Goal: Task Accomplishment & Management: Use online tool/utility

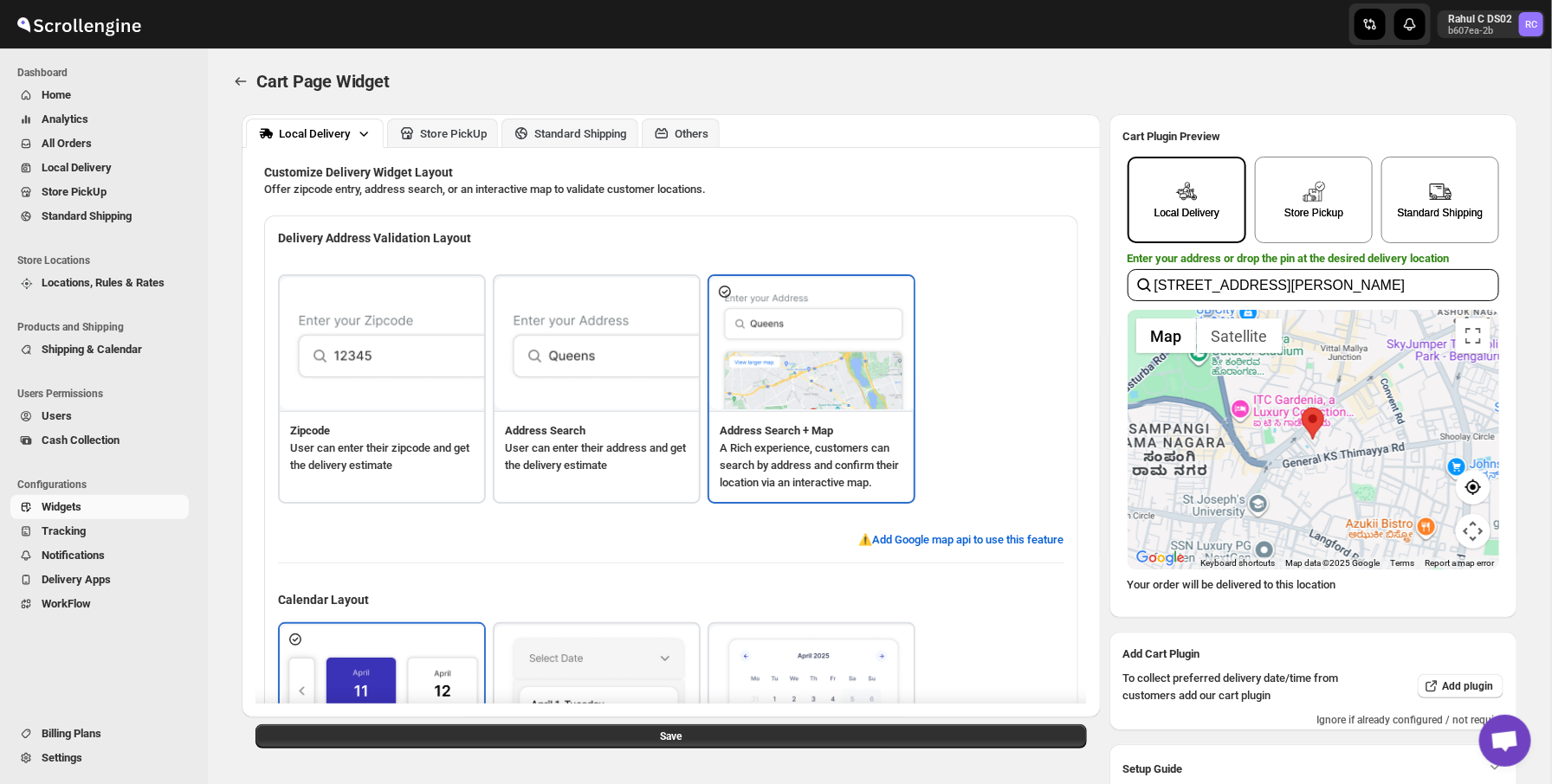
click at [480, 66] on div "Cart Page Widget. This page is ready Cart Page Widget" at bounding box center [879, 81] width 1301 height 66
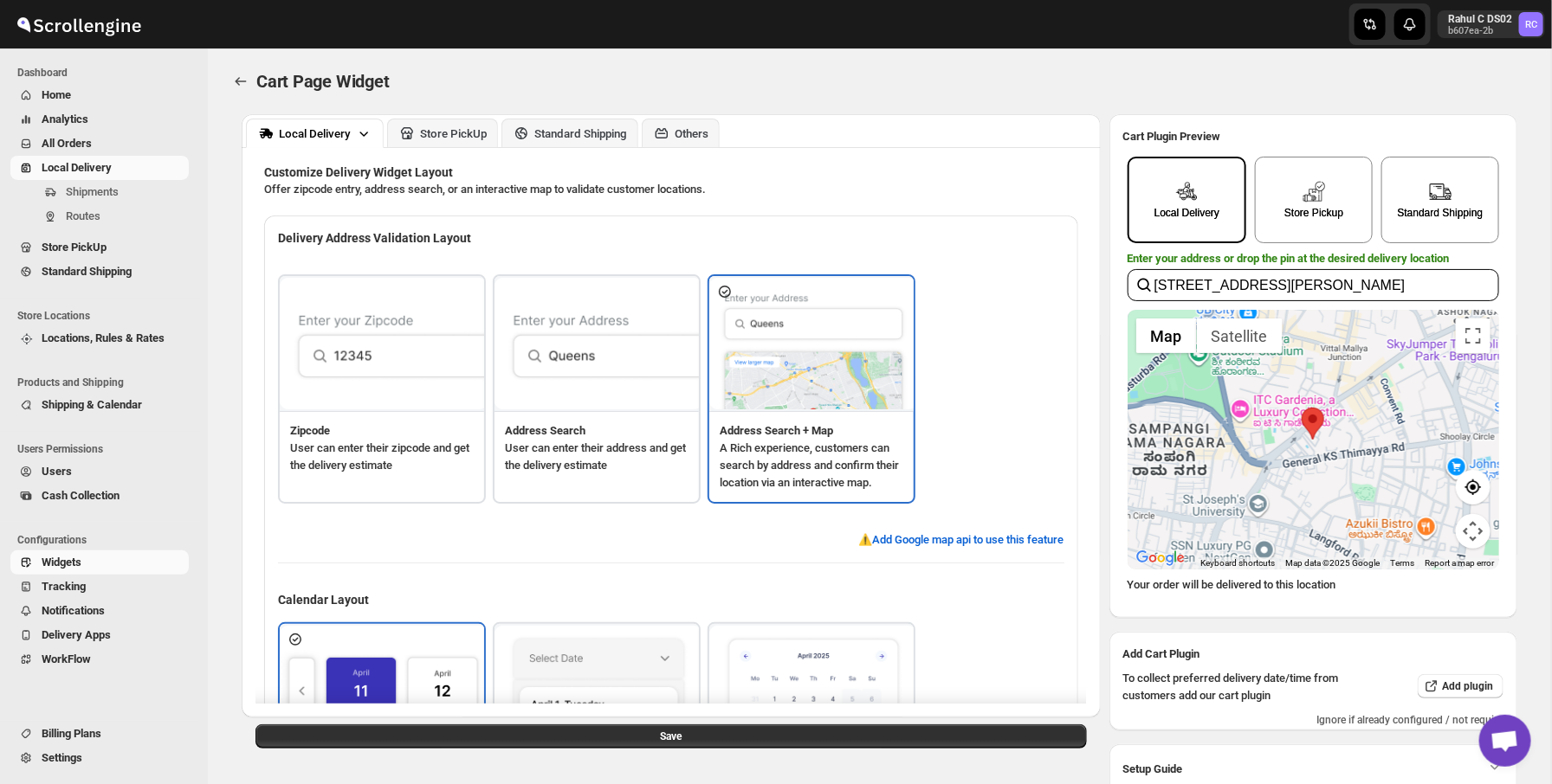
click at [134, 179] on link "Local Delivery" at bounding box center [99, 168] width 178 height 24
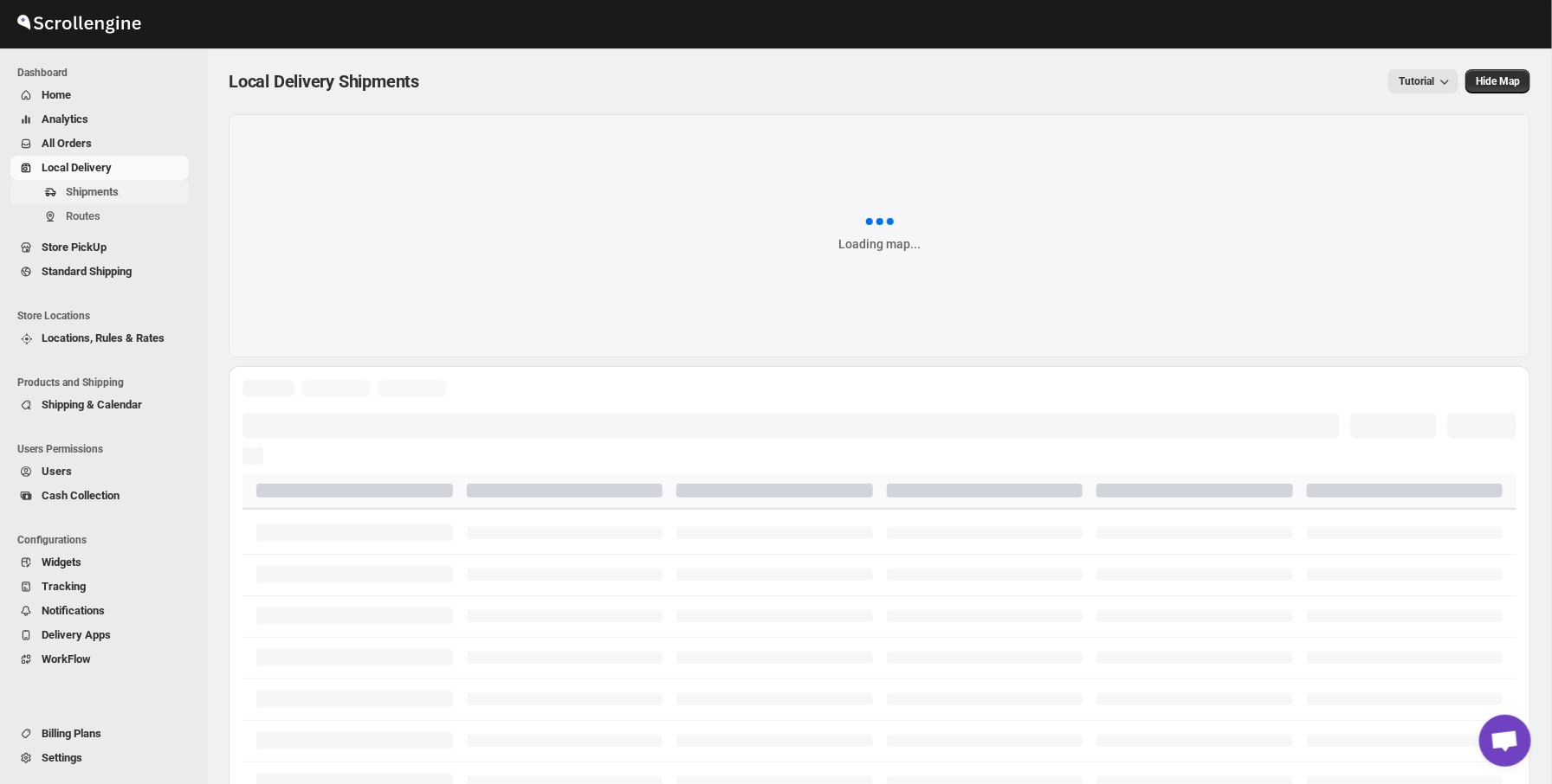
click at [129, 191] on span "Shipments" at bounding box center [125, 192] width 120 height 18
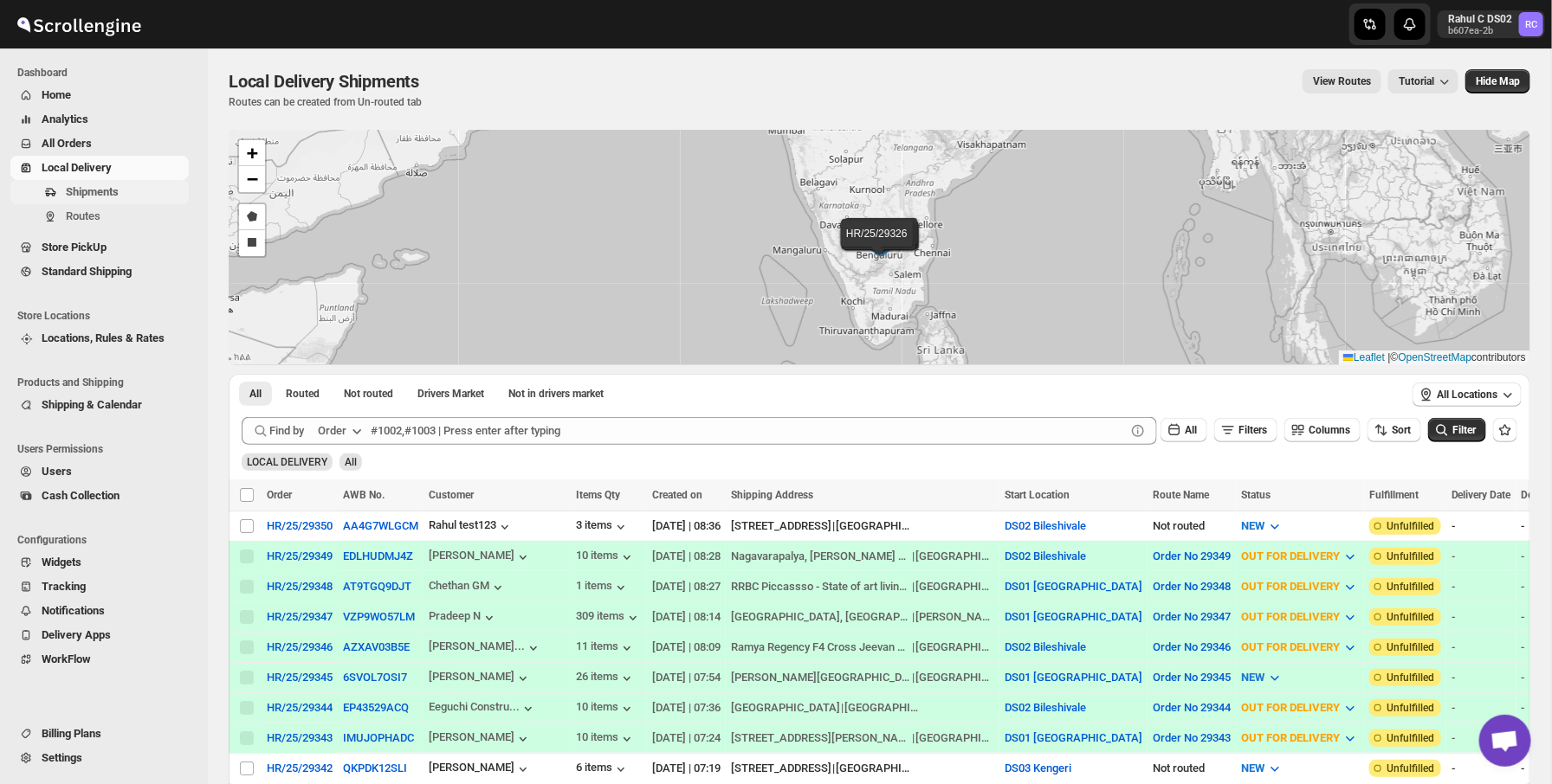
click at [97, 191] on span "Shipments" at bounding box center [92, 192] width 53 height 13
click at [249, 521] on input "Select shipment" at bounding box center [246, 526] width 14 height 14
checkbox input "true"
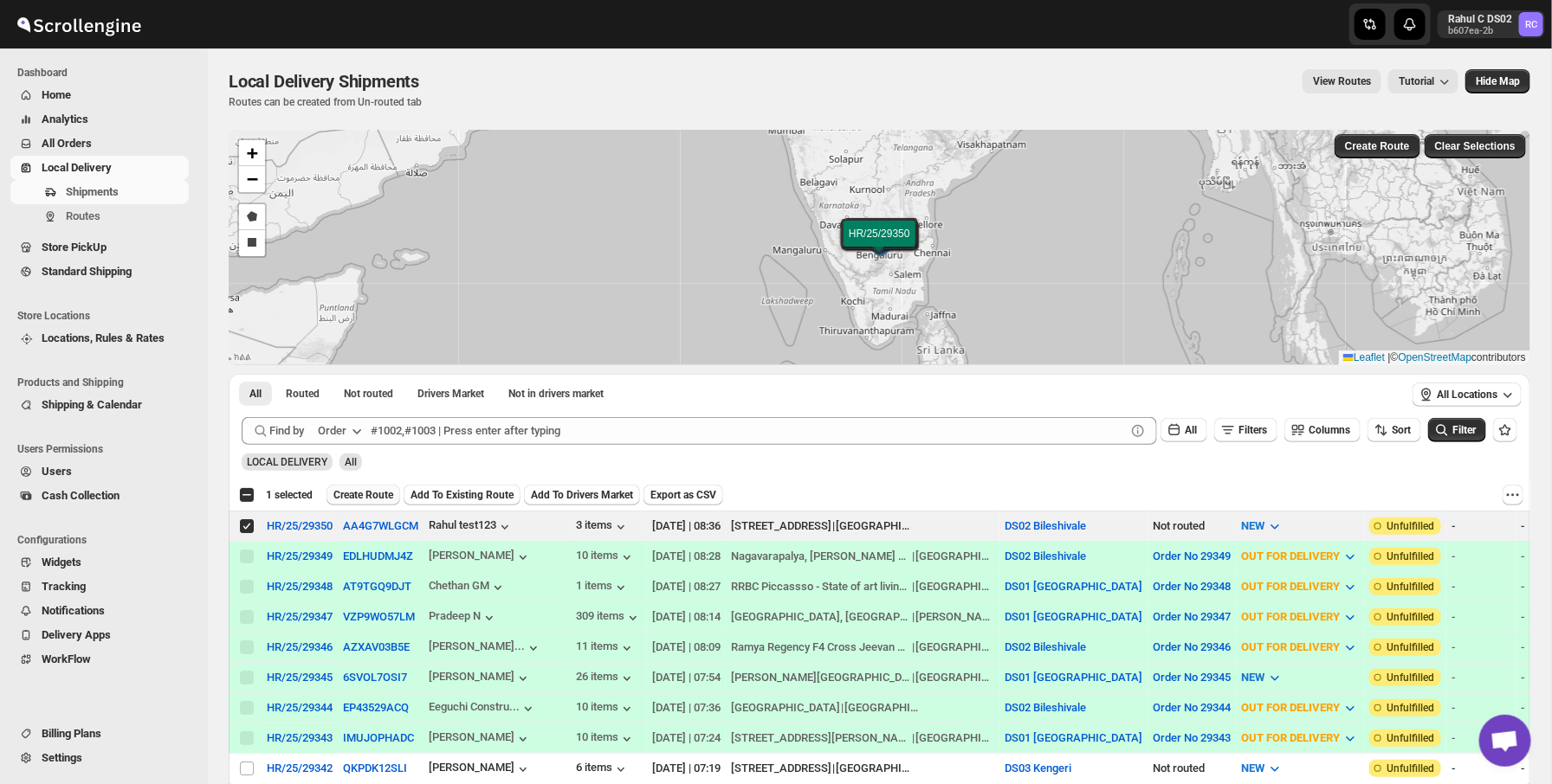
click at [394, 497] on span "Create Route" at bounding box center [363, 495] width 59 height 14
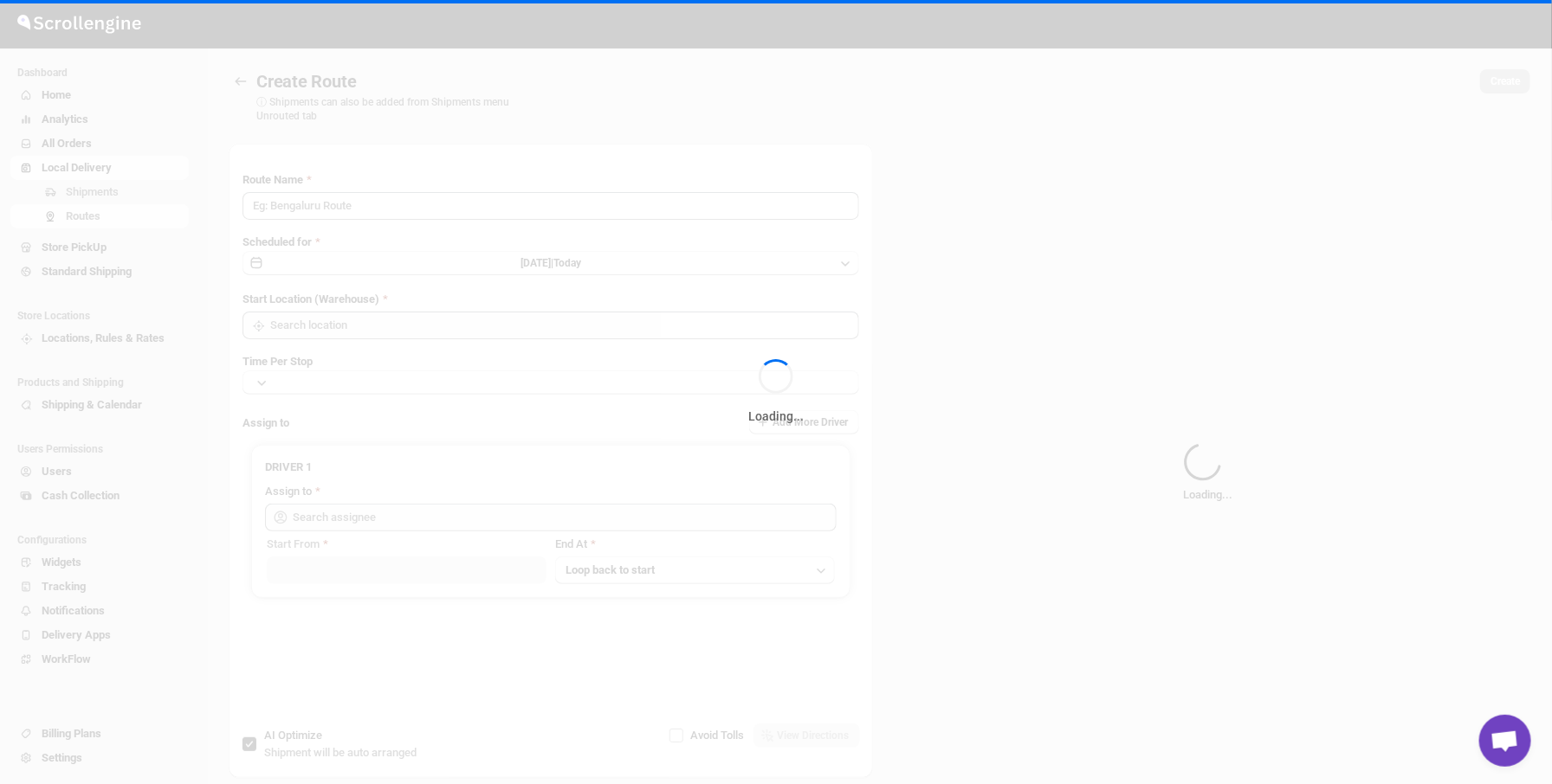
type input "Route - 22/09-0838"
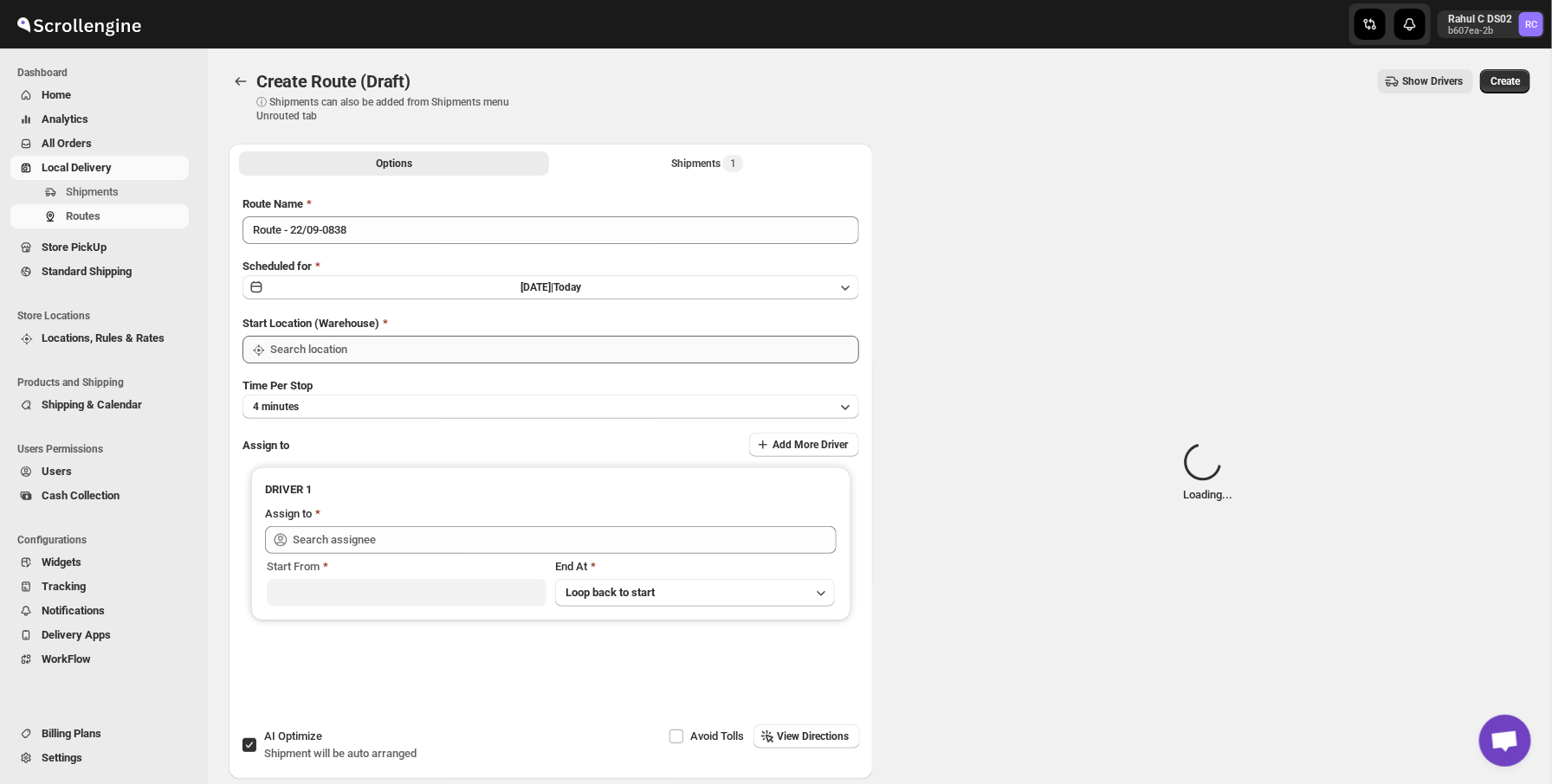
type input "DS02 Bileshivale"
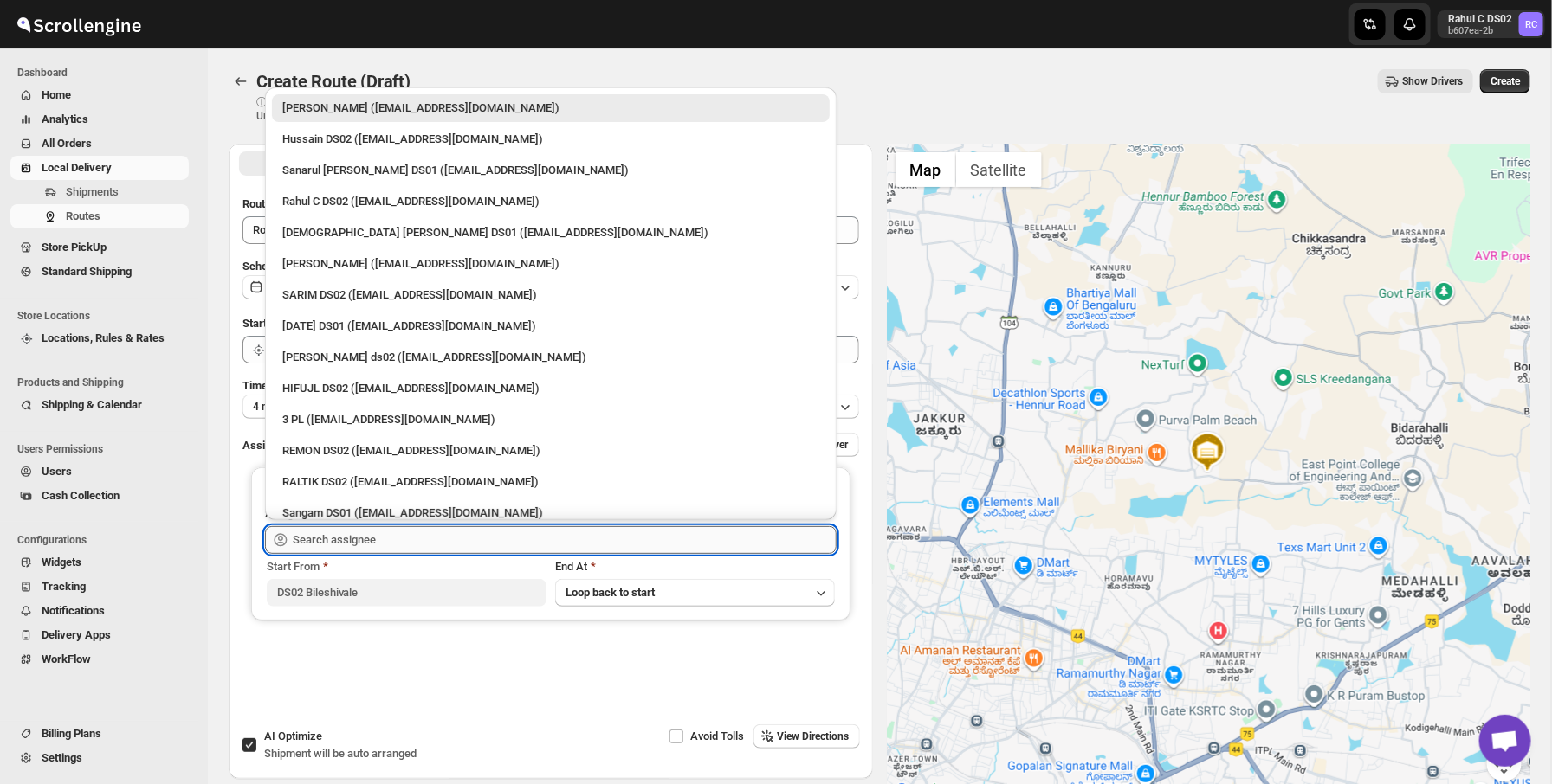
click at [455, 540] on input "text" at bounding box center [564, 540] width 544 height 28
click at [459, 208] on div "Rahul C DS02 (rahul.chopra@home-run.co)" at bounding box center [550, 201] width 537 height 18
type input "Rahul C DS02 (rahul.chopra@home-run.co)"
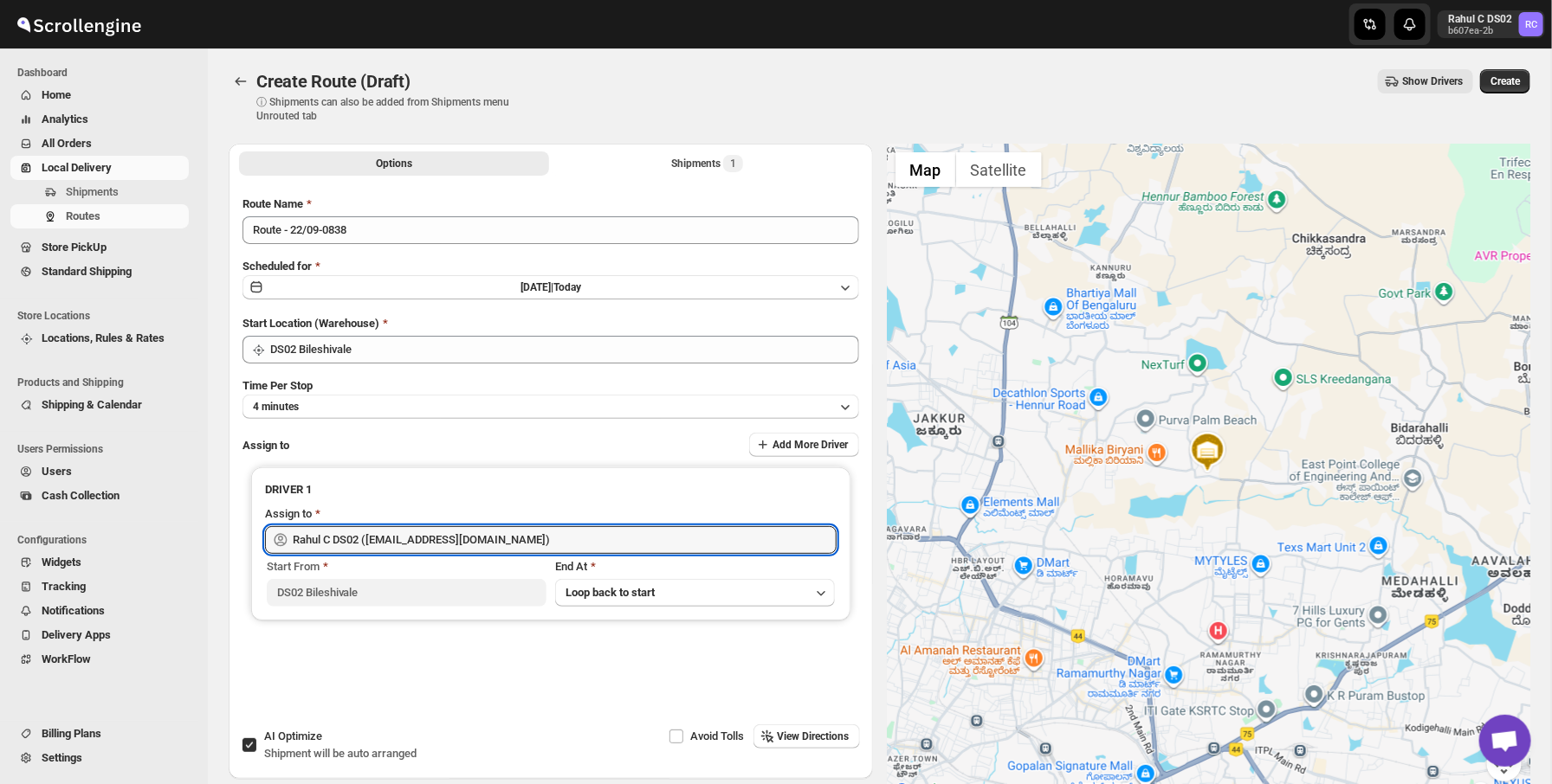
click at [651, 131] on div "Create Route (Draft). This page is ready Create Route (Draft) ⓘ Shipments can a…" at bounding box center [879, 96] width 1301 height 96
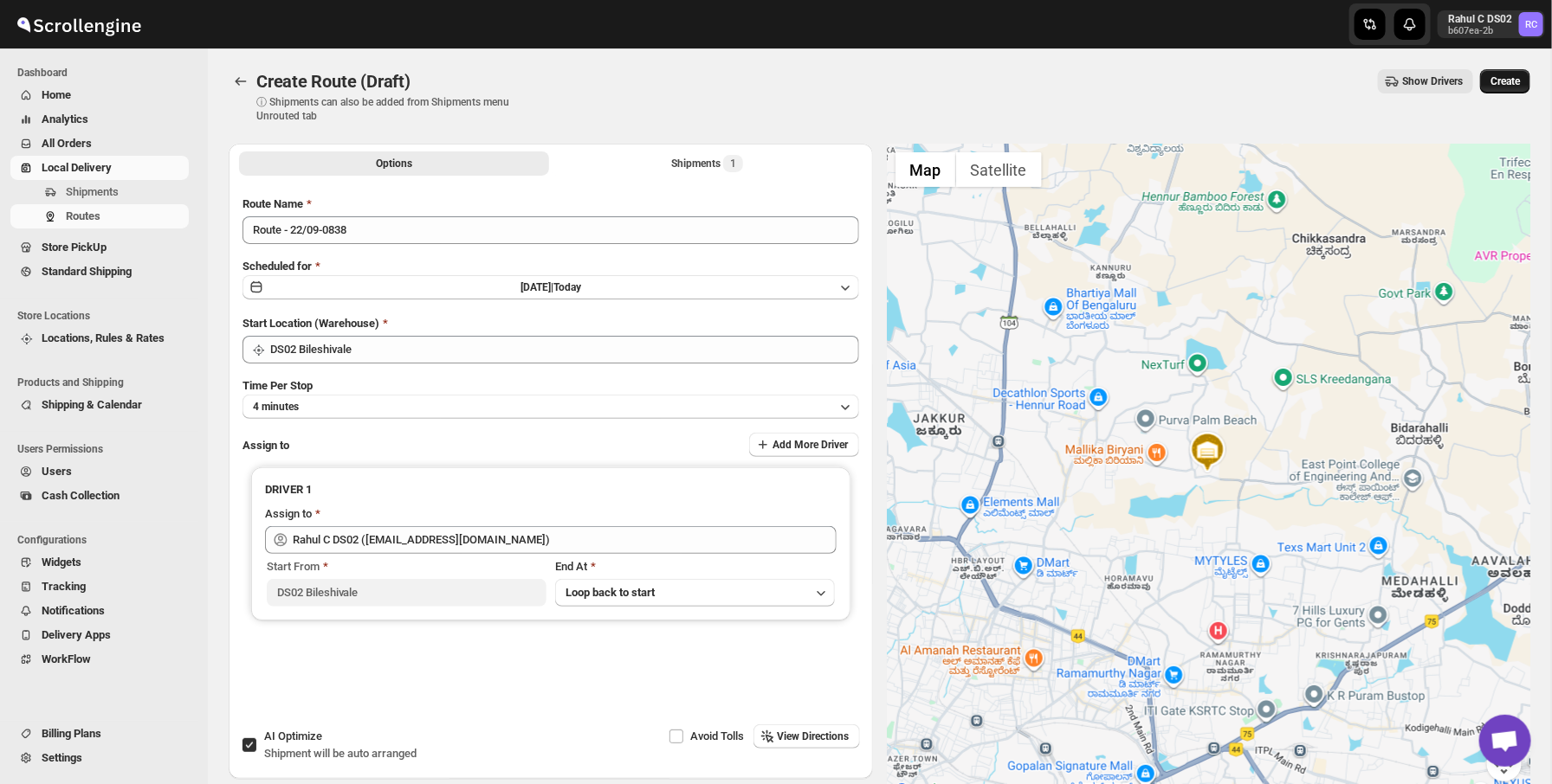
click at [1498, 82] on span "Create" at bounding box center [1506, 81] width 30 height 14
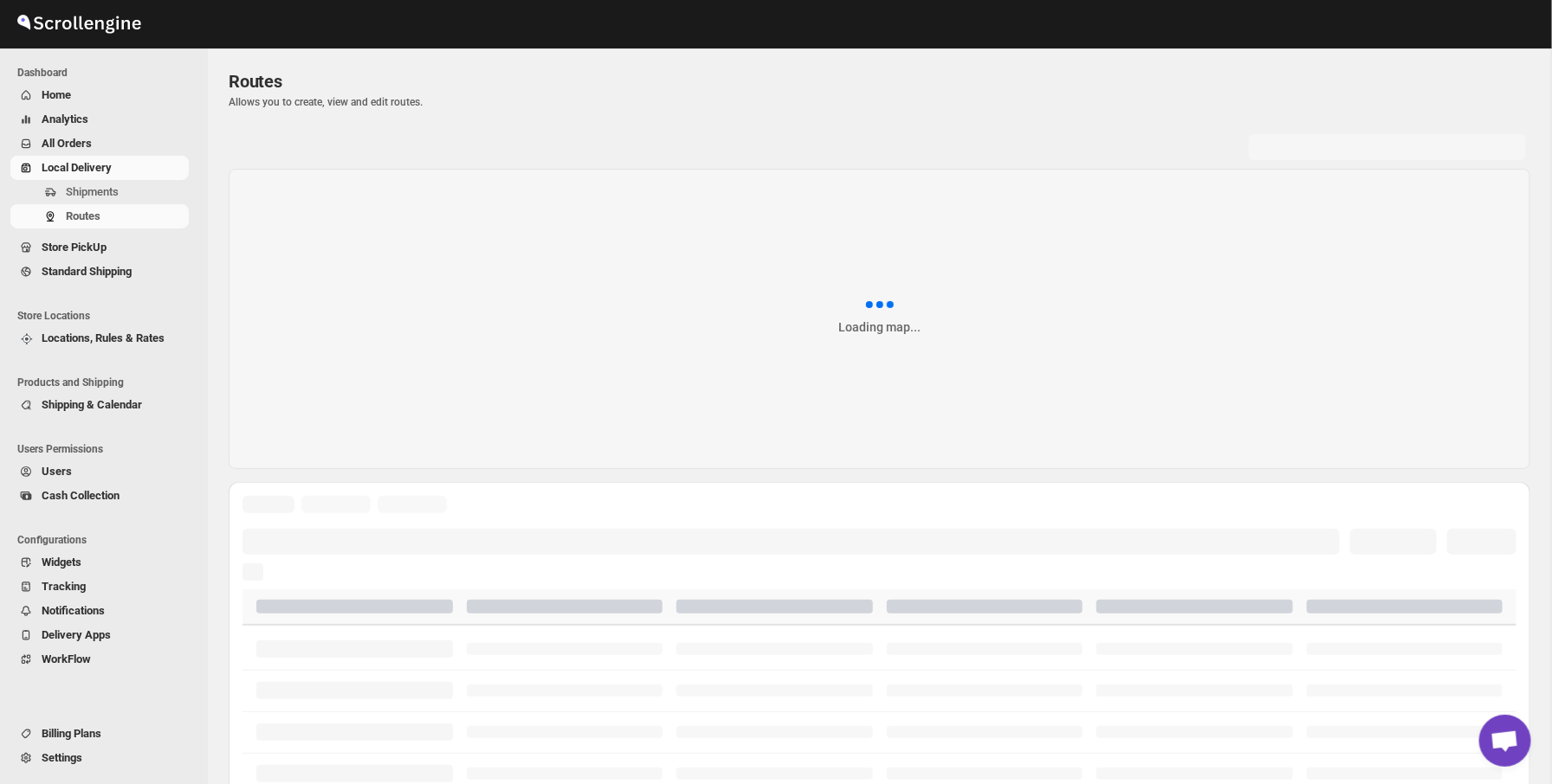
click at [757, 79] on div "Routes" at bounding box center [879, 82] width 1301 height 24
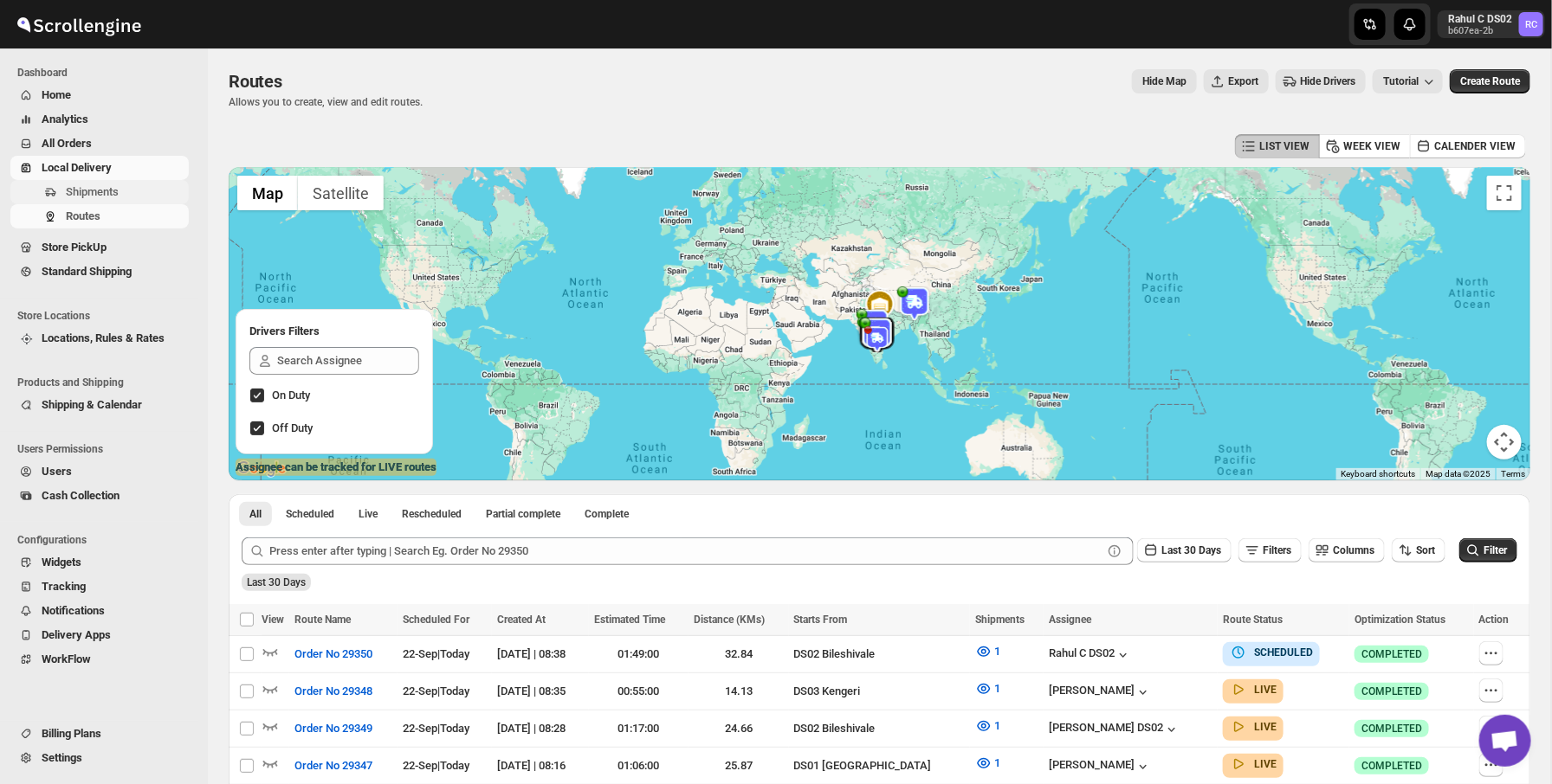
click at [158, 197] on span "Shipments" at bounding box center [125, 192] width 120 height 18
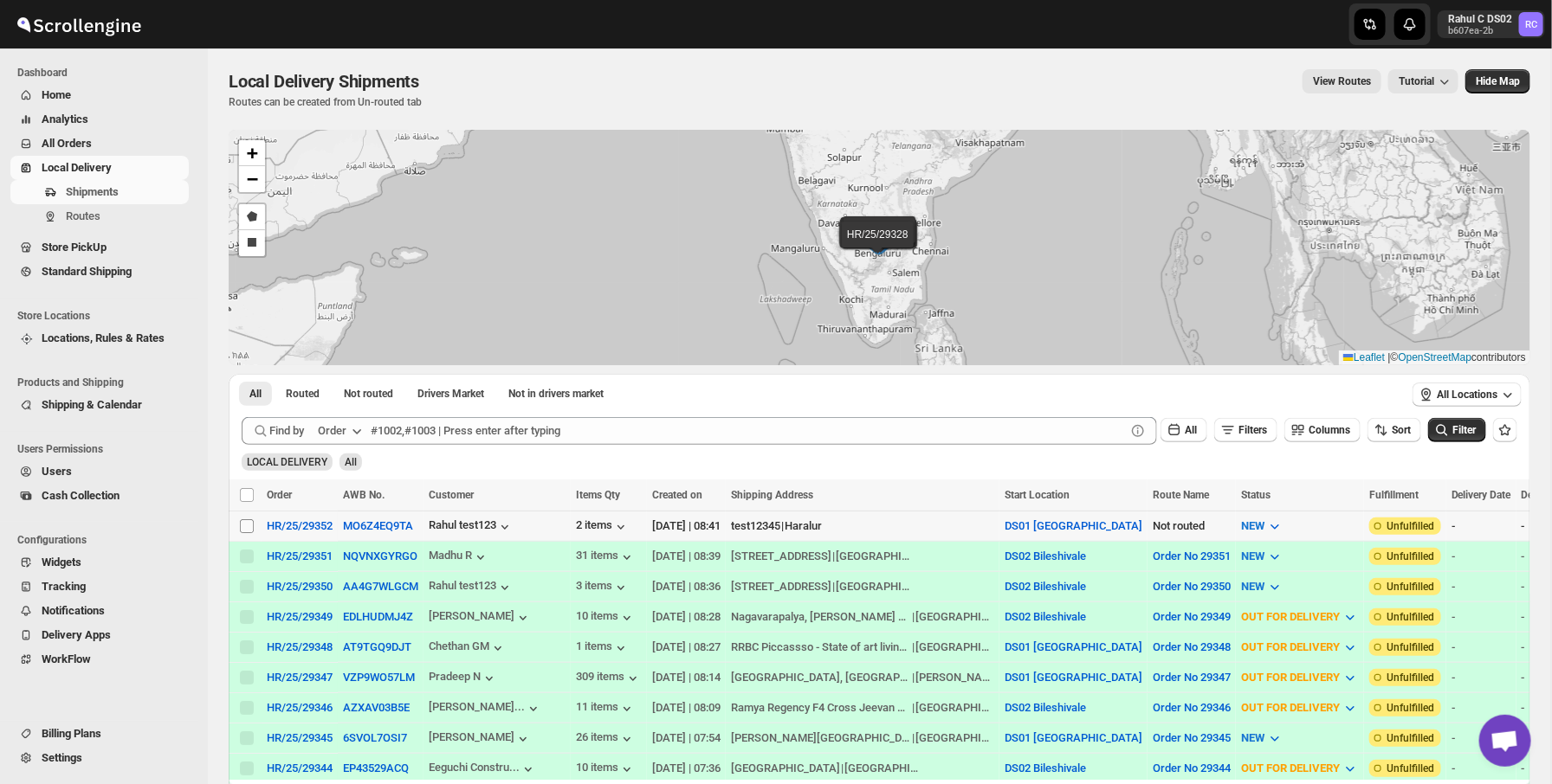
click at [246, 526] on input "Select shipment" at bounding box center [246, 526] width 14 height 14
checkbox input "true"
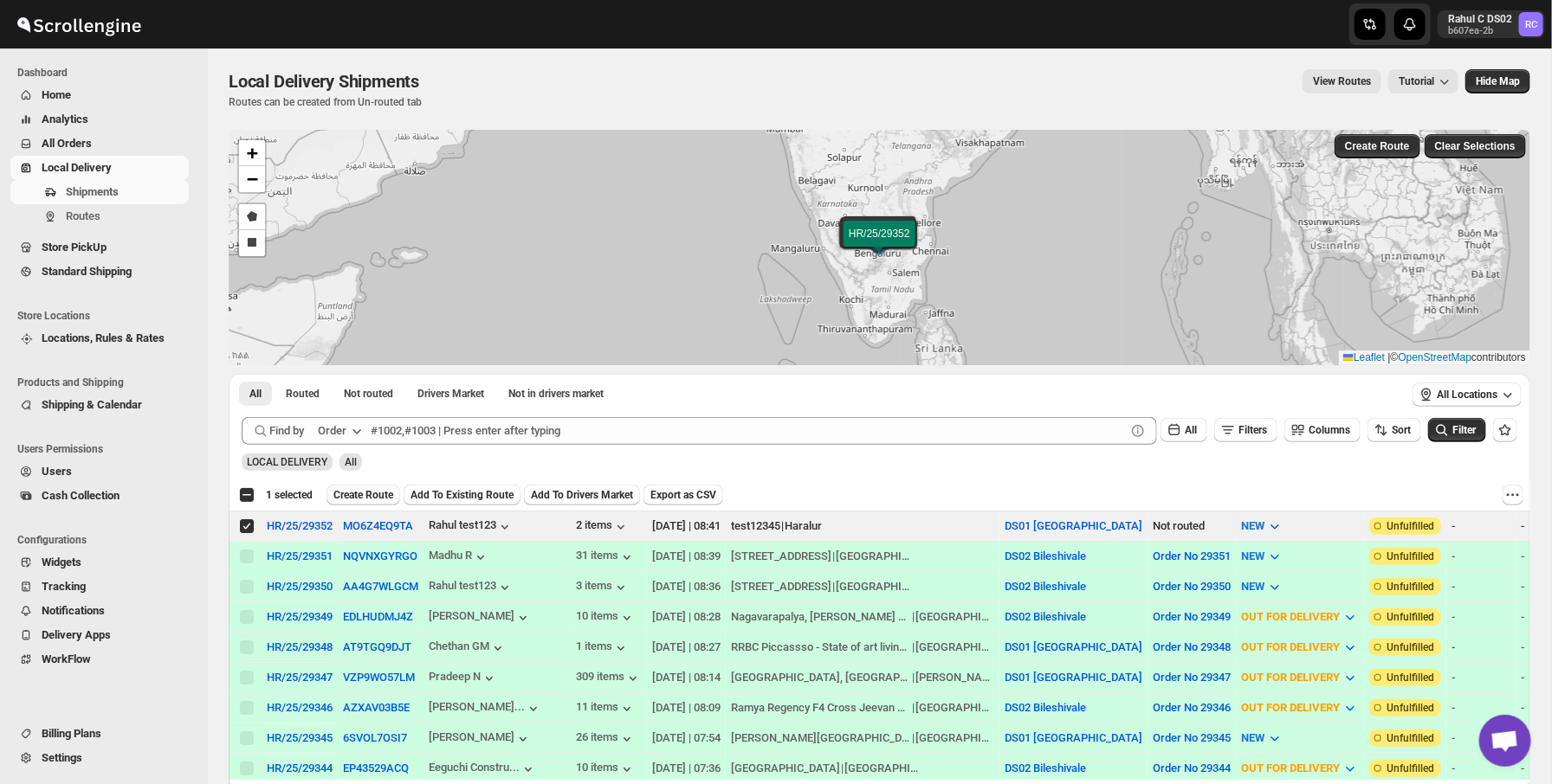
click at [371, 490] on span "Create Route" at bounding box center [363, 495] width 59 height 14
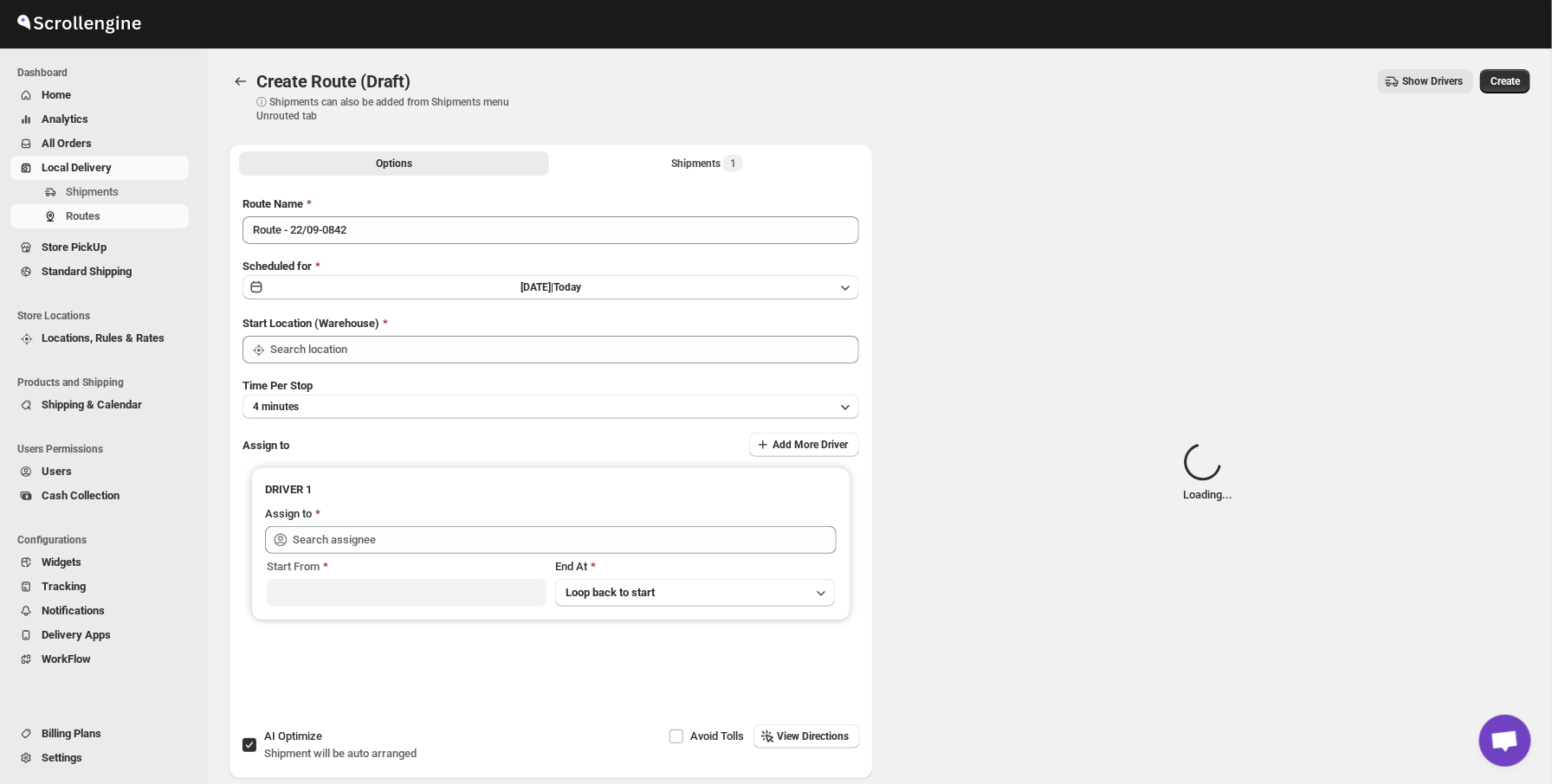
type input "DS01 [GEOGRAPHIC_DATA]"
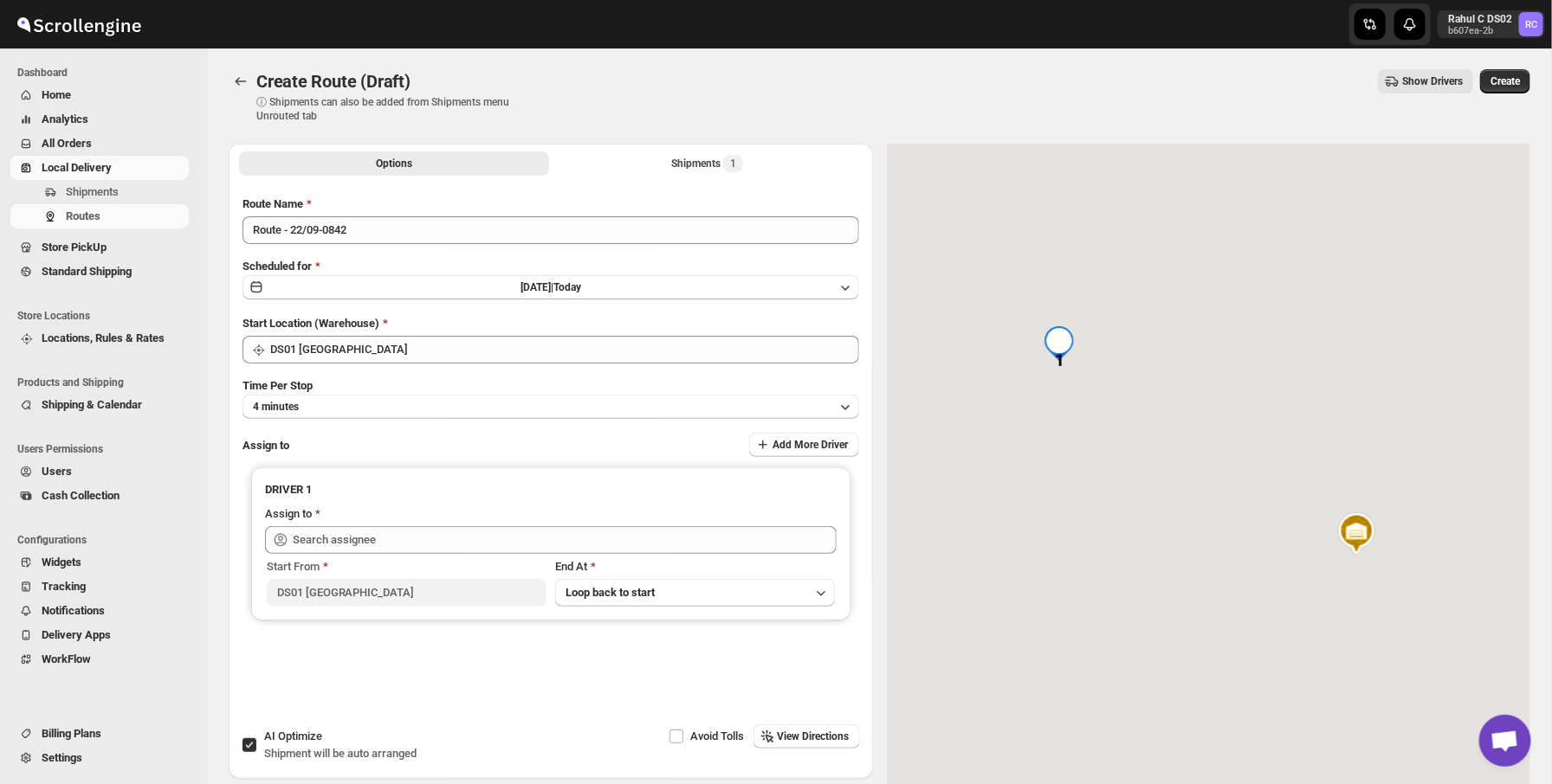
scroll to position [105, 0]
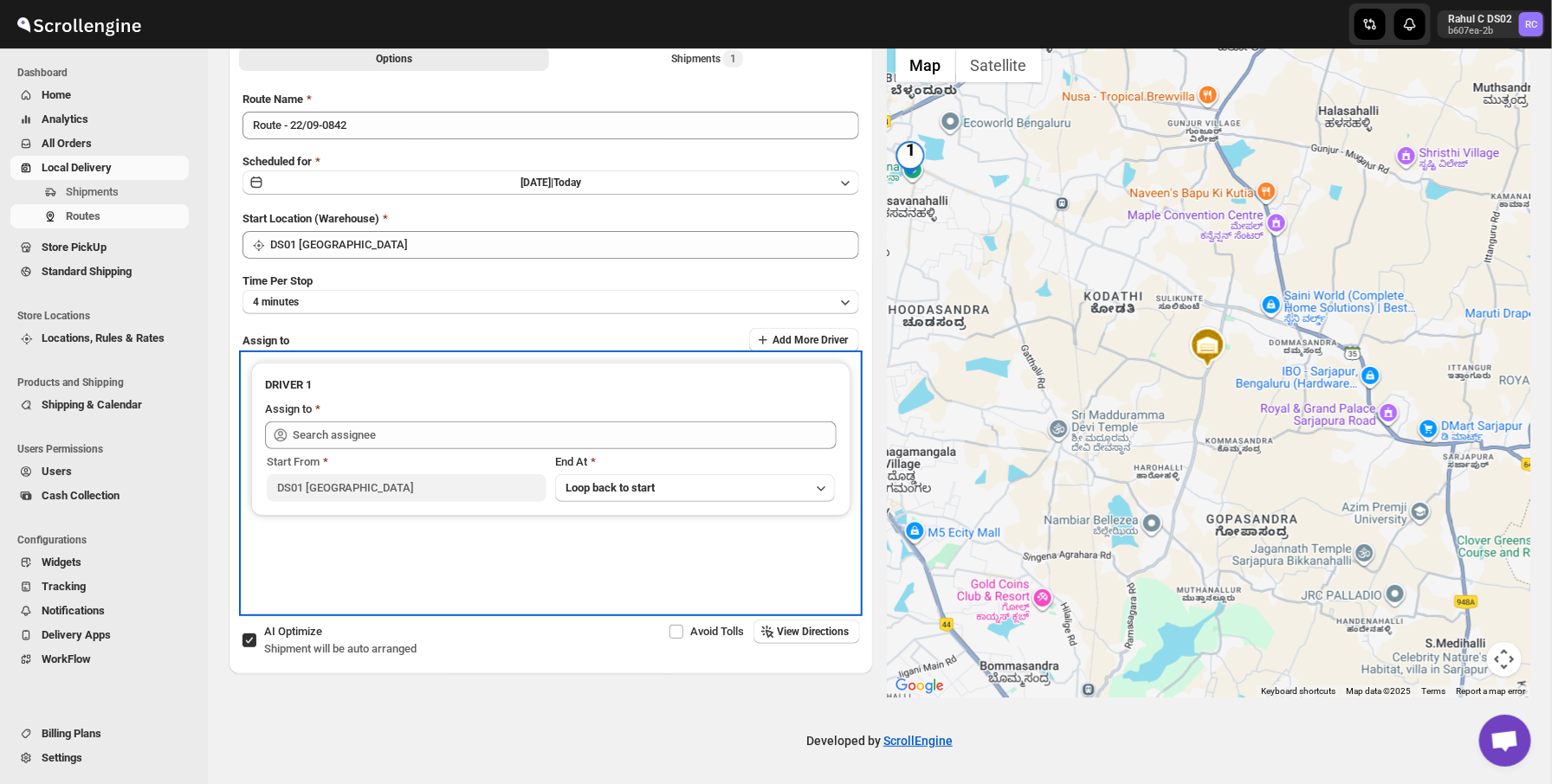
click at [469, 455] on div "Start From" at bounding box center [406, 462] width 279 height 18
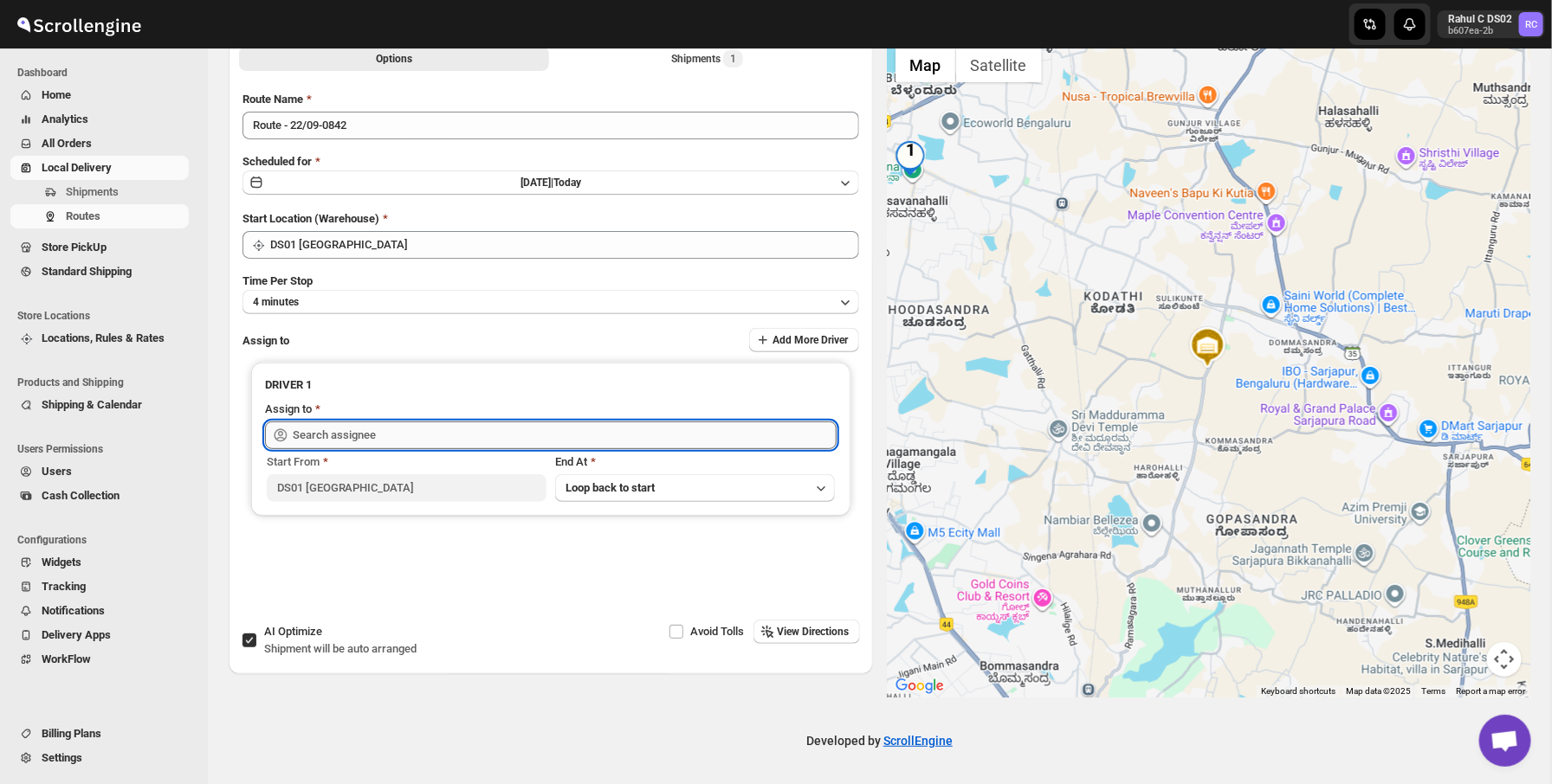
click at [501, 428] on input "text" at bounding box center [564, 435] width 544 height 28
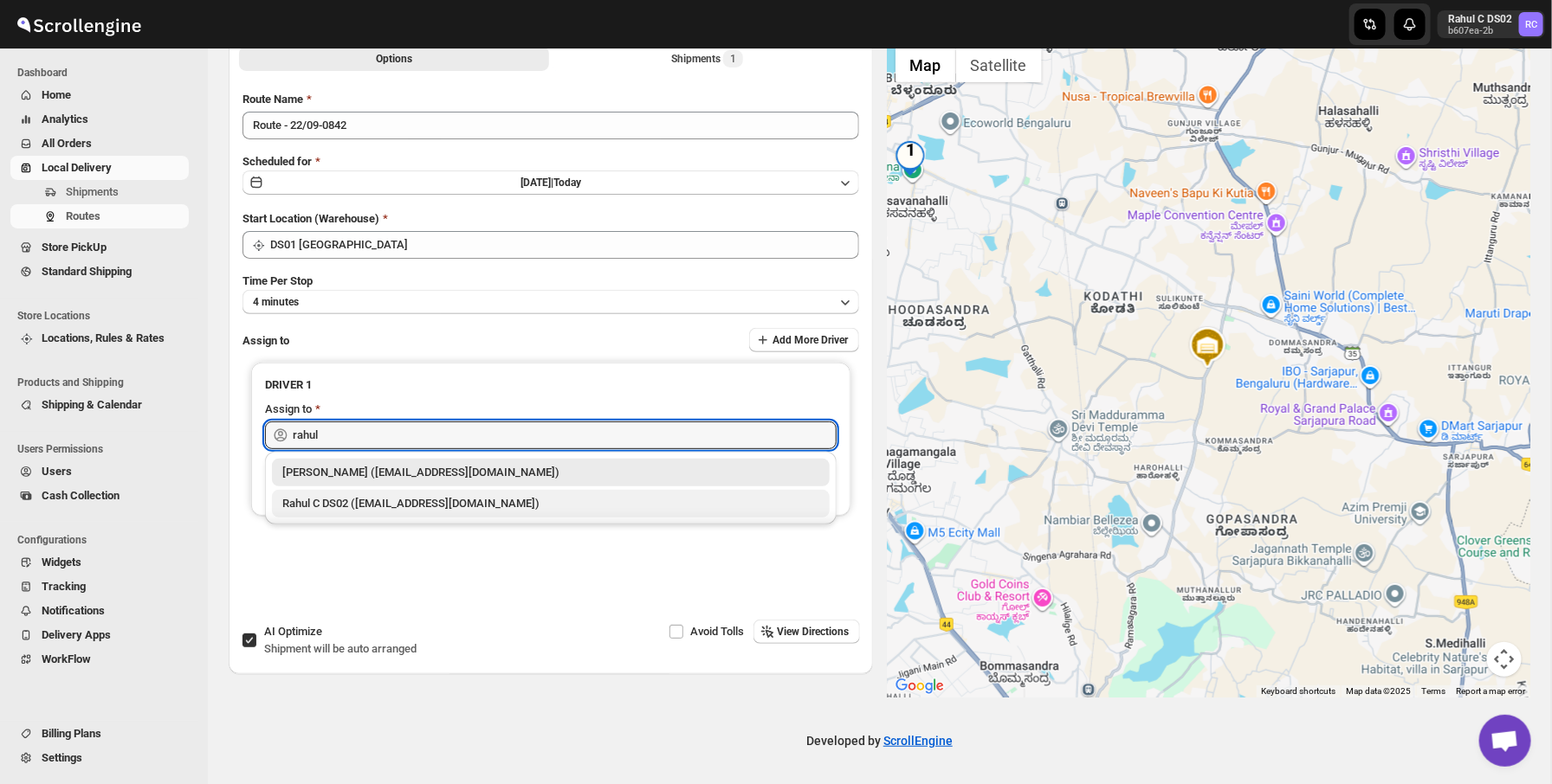
click at [402, 511] on div "Rahul C DS02 (rahul.chopra@home-run.co)" at bounding box center [550, 504] width 537 height 18
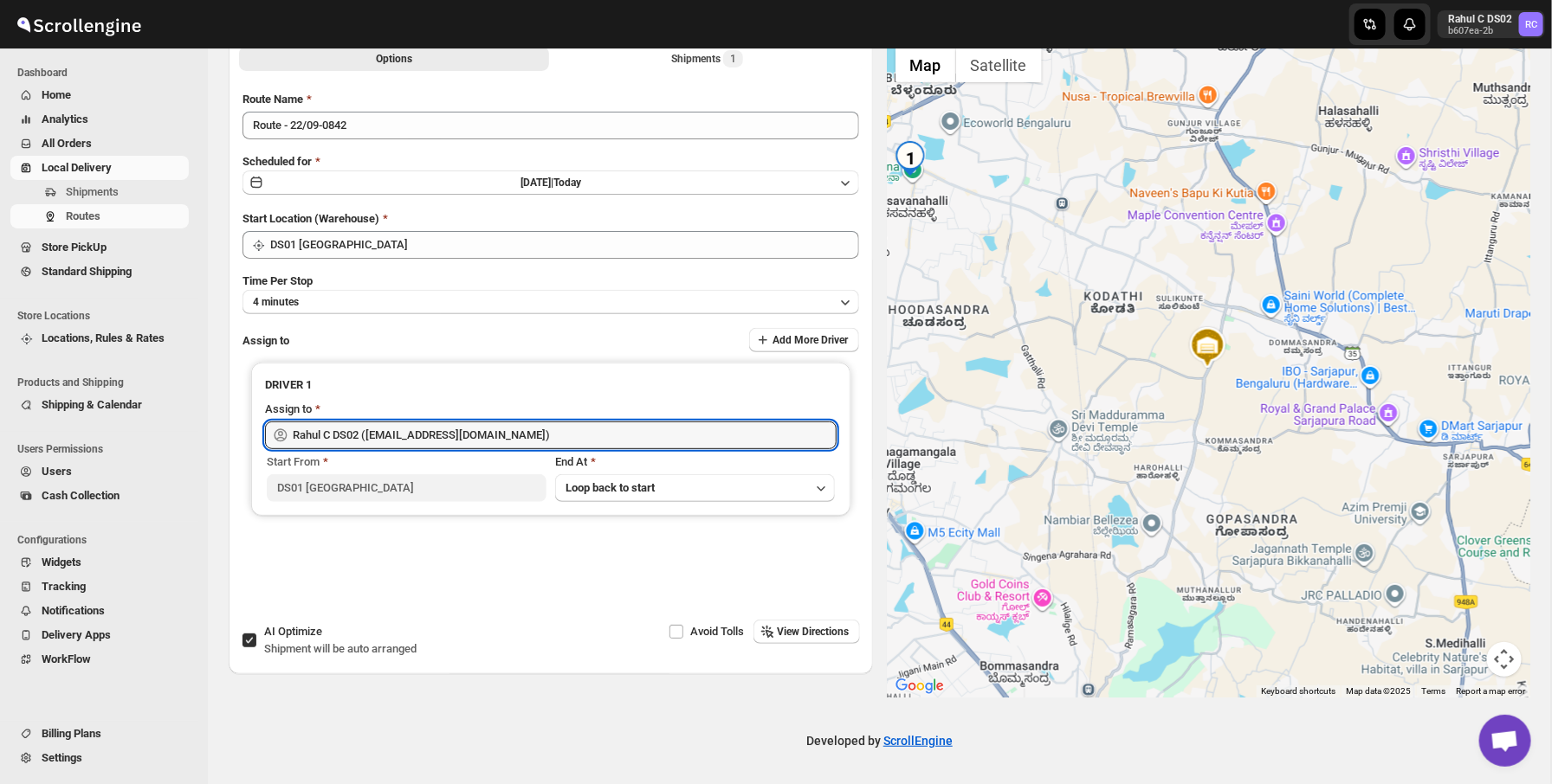
scroll to position [0, 0]
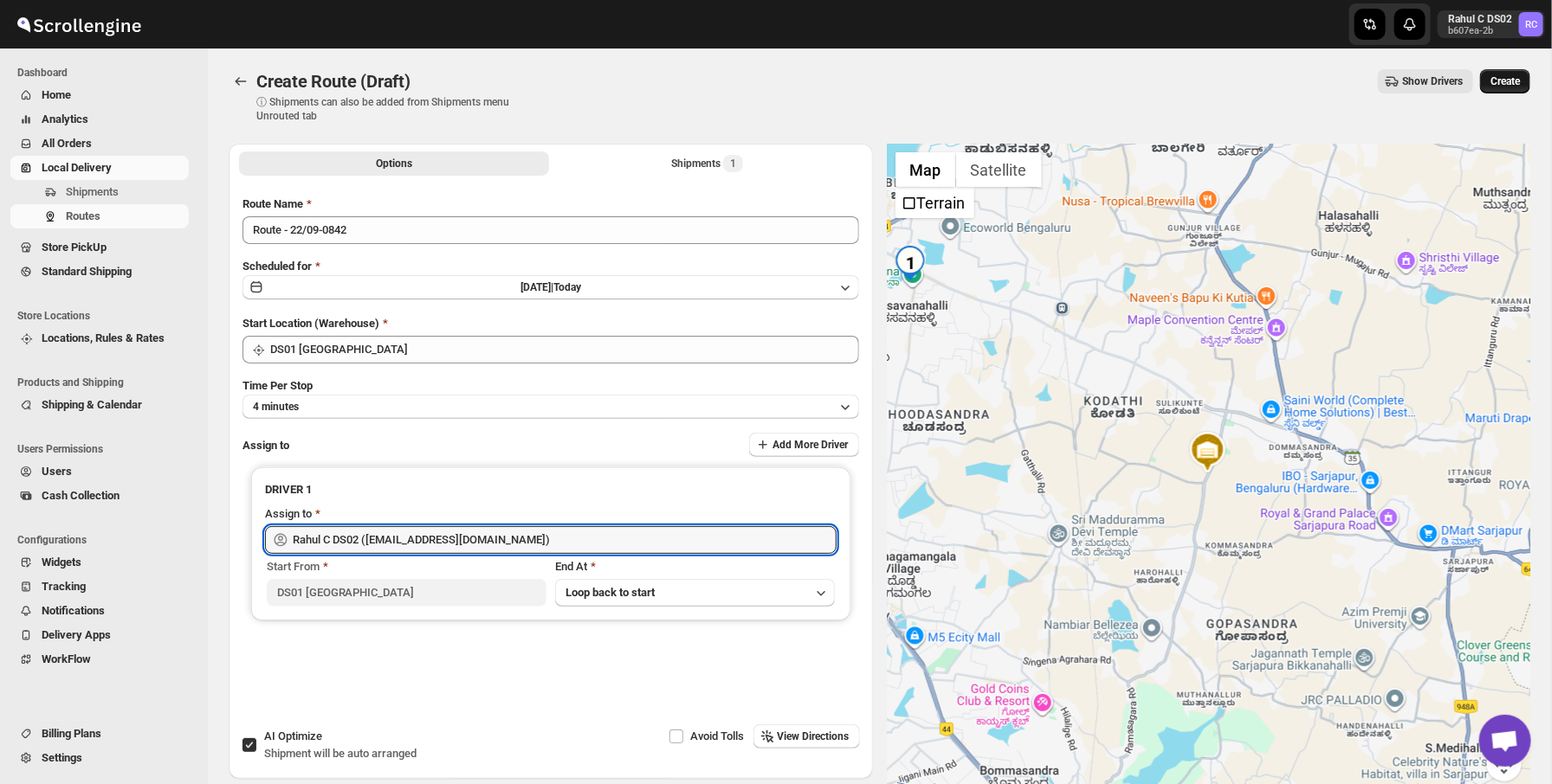
type input "Rahul C DS02 (rahul.chopra@home-run.co)"
click at [1509, 84] on span "Create" at bounding box center [1506, 81] width 30 height 14
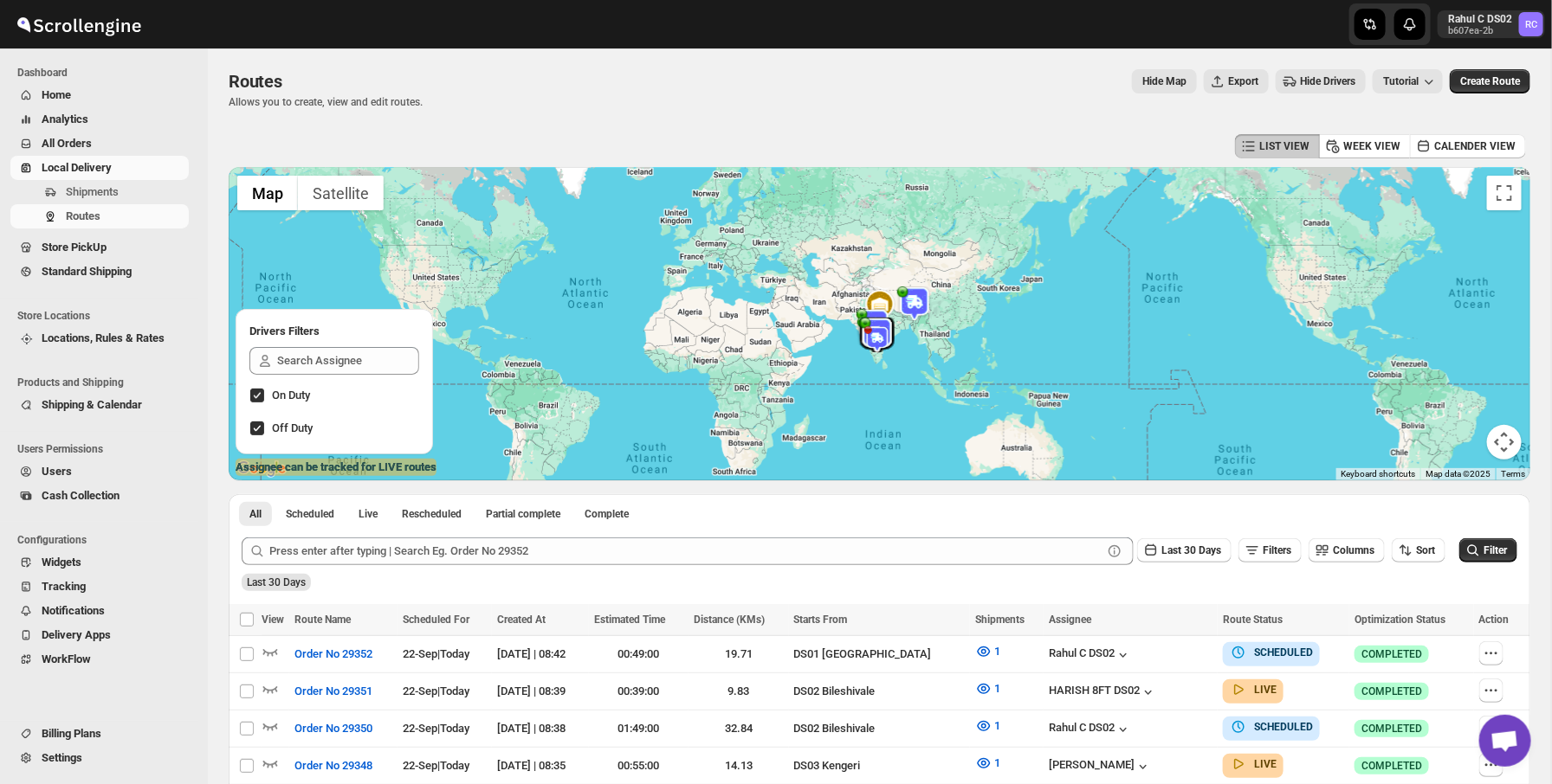
click at [389, 32] on div at bounding box center [284, 24] width 568 height 44
click at [172, 198] on span "Shipments" at bounding box center [125, 192] width 120 height 18
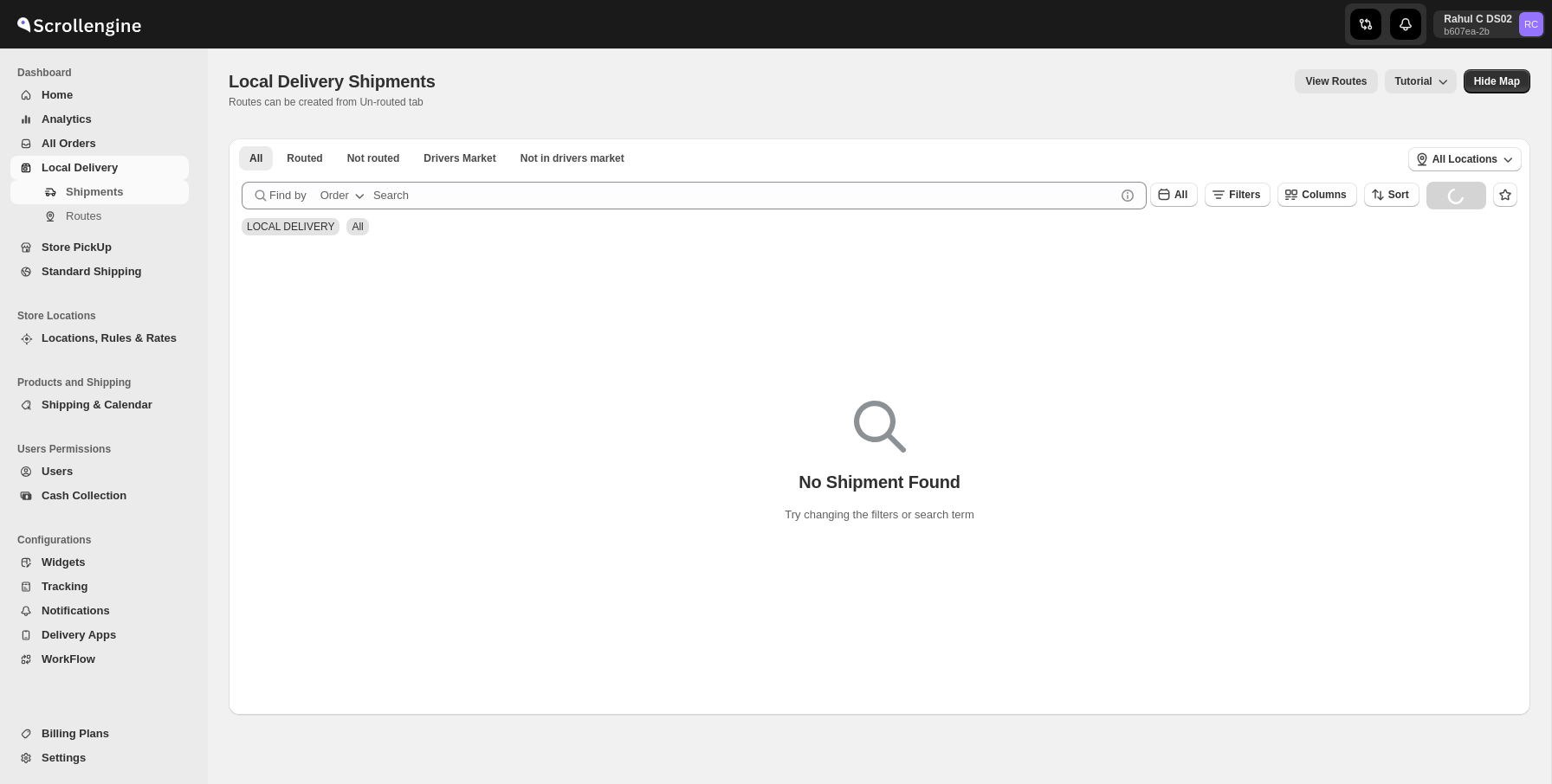
click at [90, 217] on span "Routes" at bounding box center [84, 216] width 35 height 13
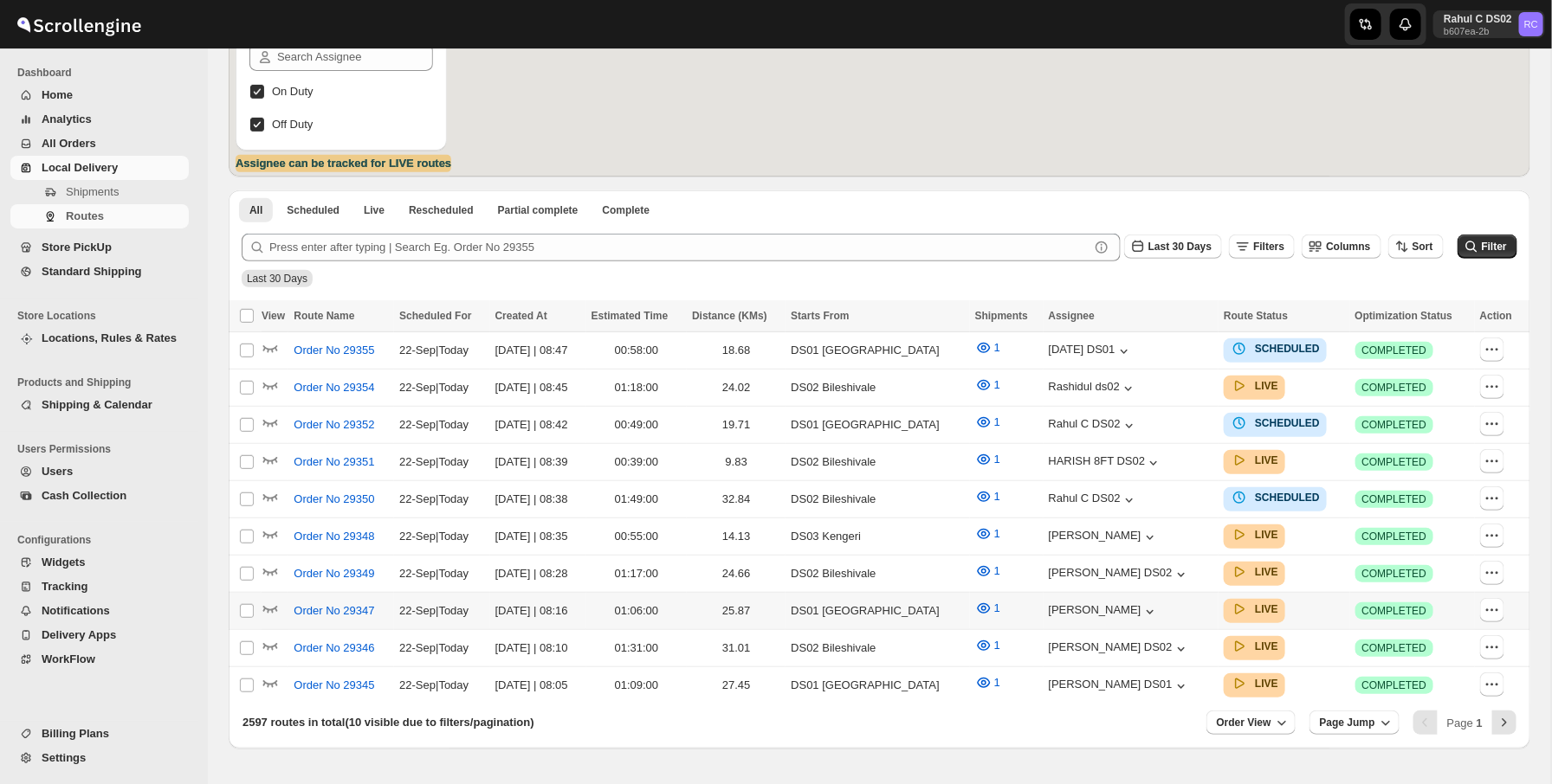
scroll to position [342, 0]
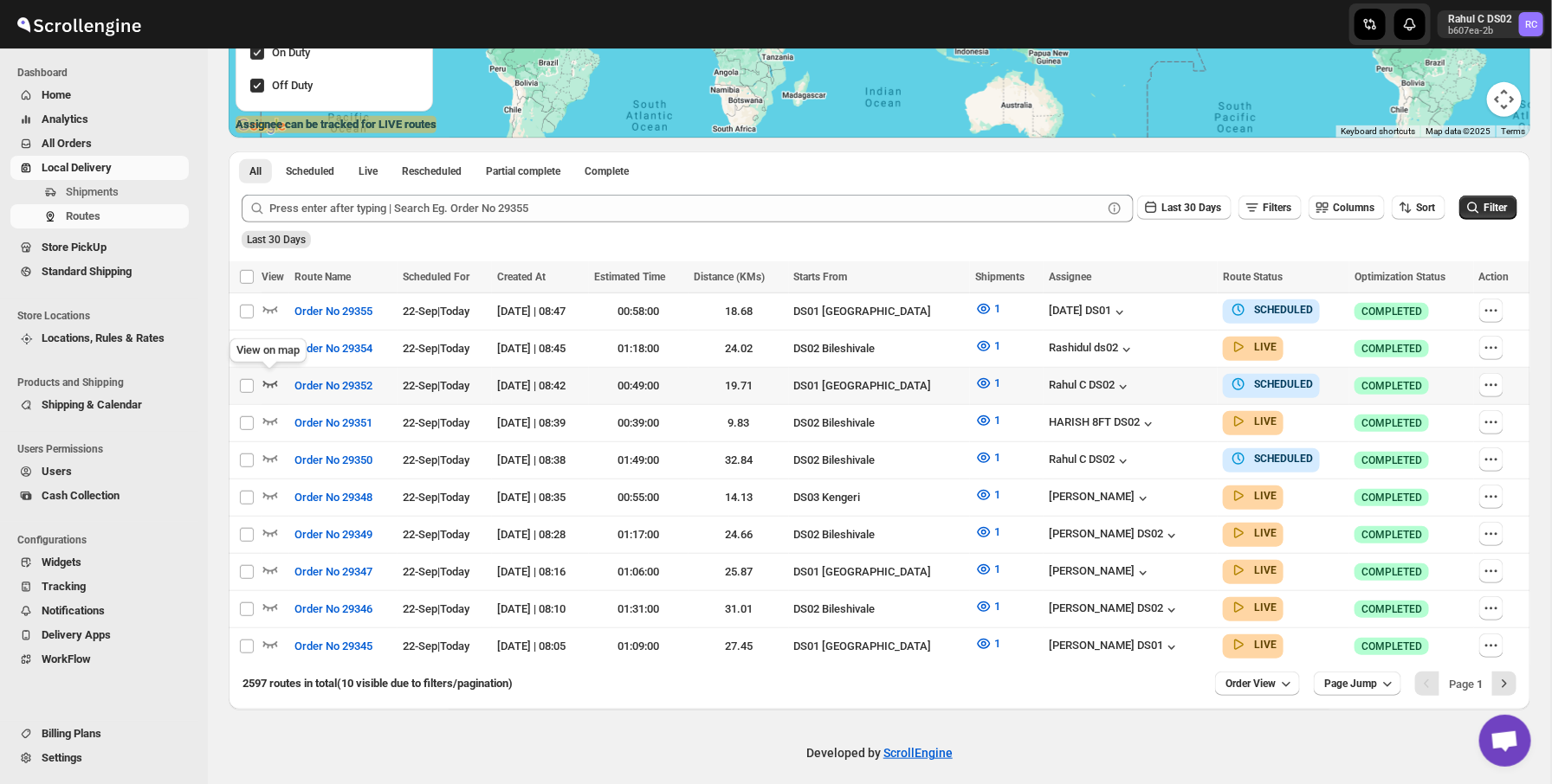
click at [274, 383] on icon "button" at bounding box center [270, 383] width 18 height 18
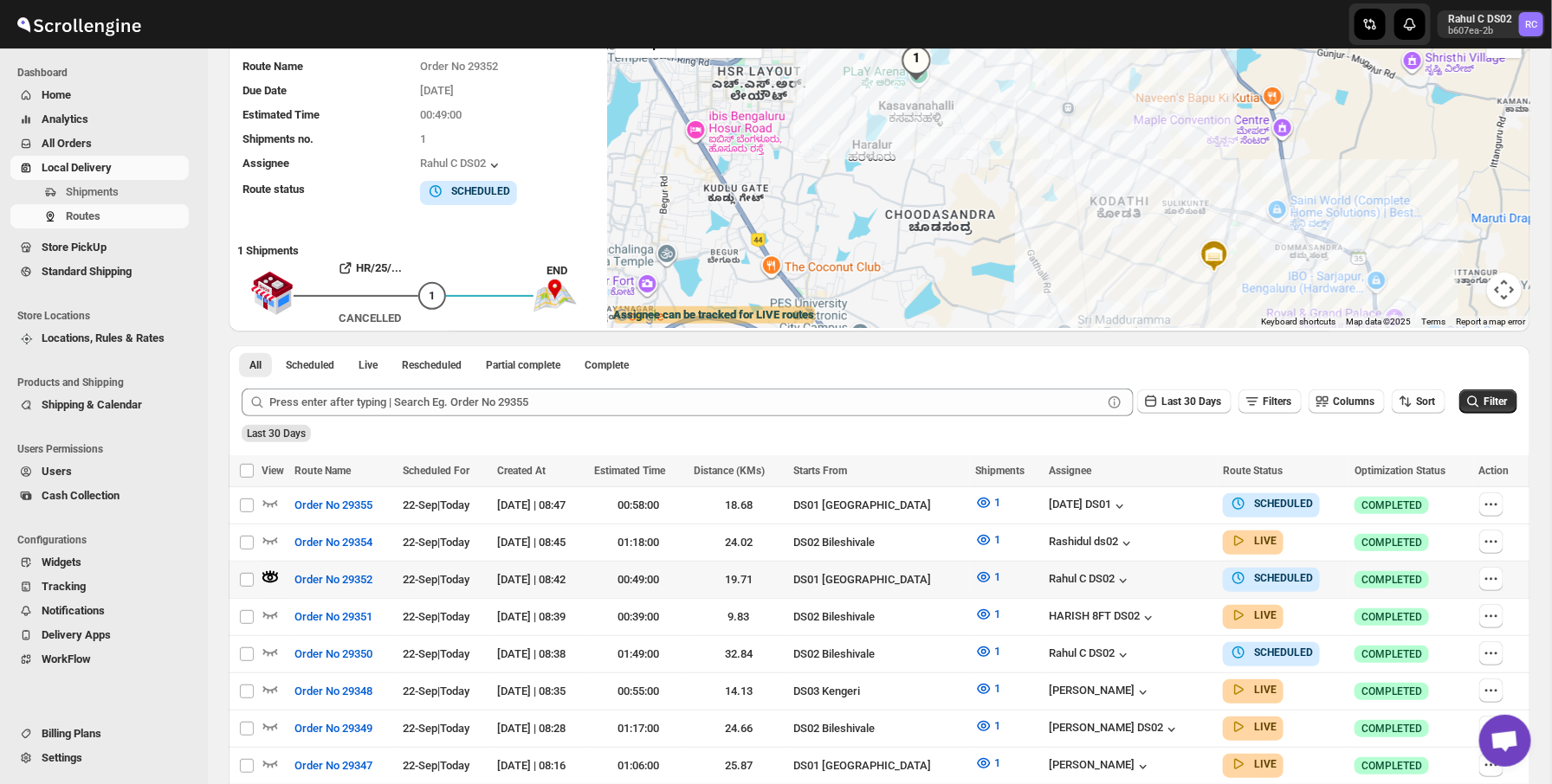
scroll to position [153, 0]
click at [250, 575] on input "Select route" at bounding box center [246, 579] width 14 height 14
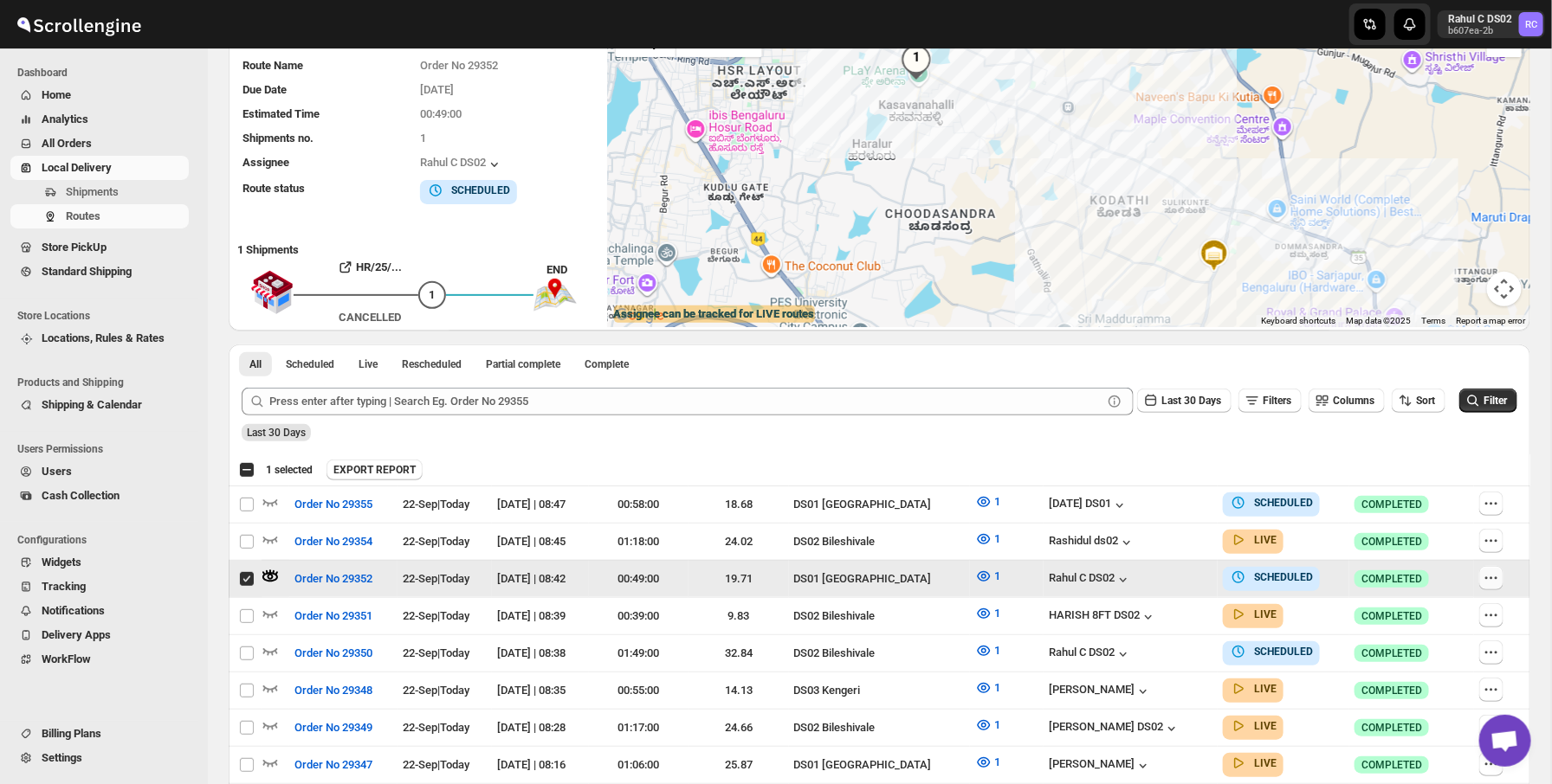
click at [1483, 574] on icon "button" at bounding box center [1491, 578] width 18 height 18
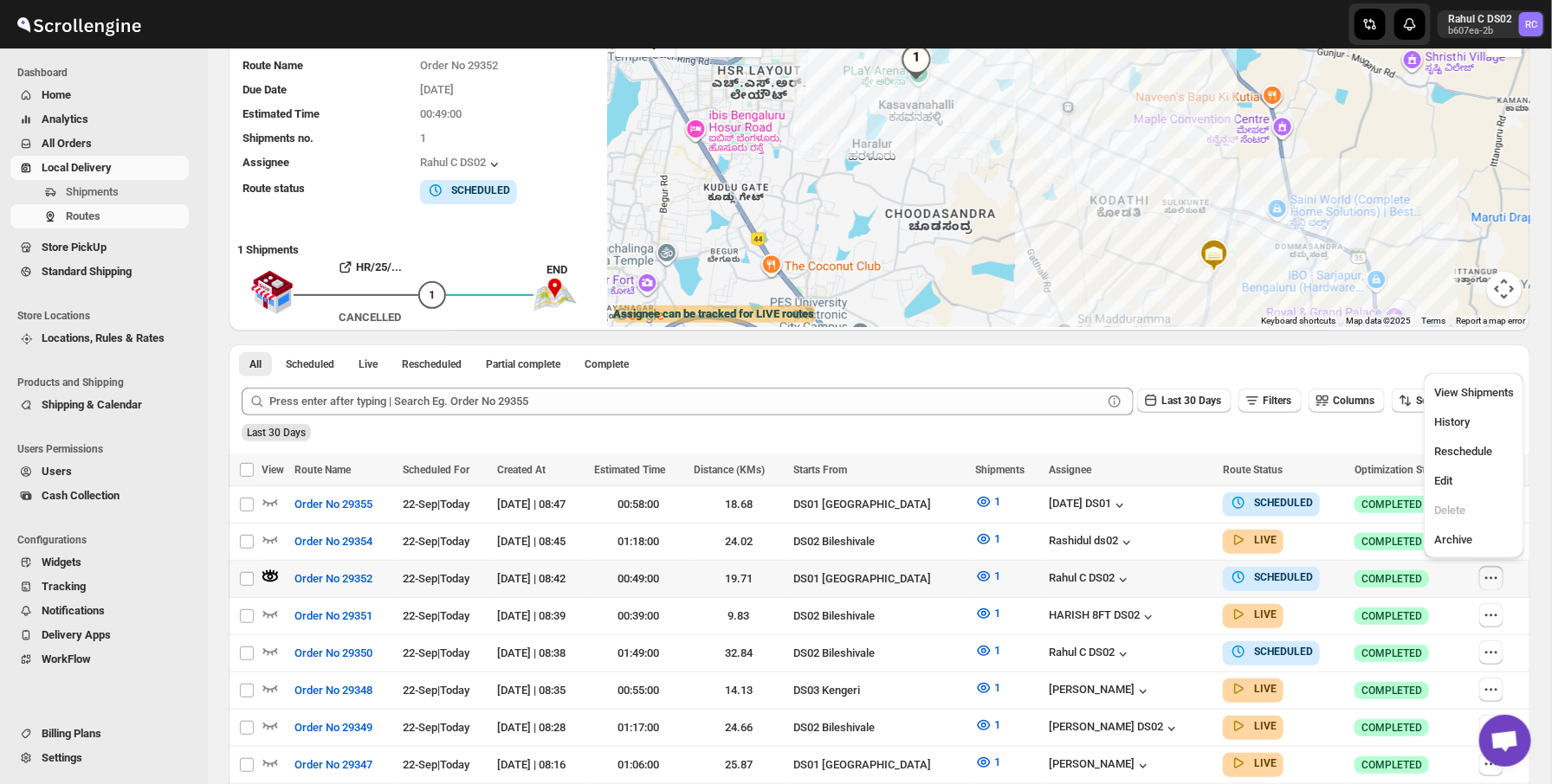
click at [248, 590] on td "Select route" at bounding box center [244, 579] width 32 height 37
click at [1139, 449] on div "Submit Last 30 Days Filters Columns Sort Filter Last 30 Days" at bounding box center [879, 415] width 1301 height 80
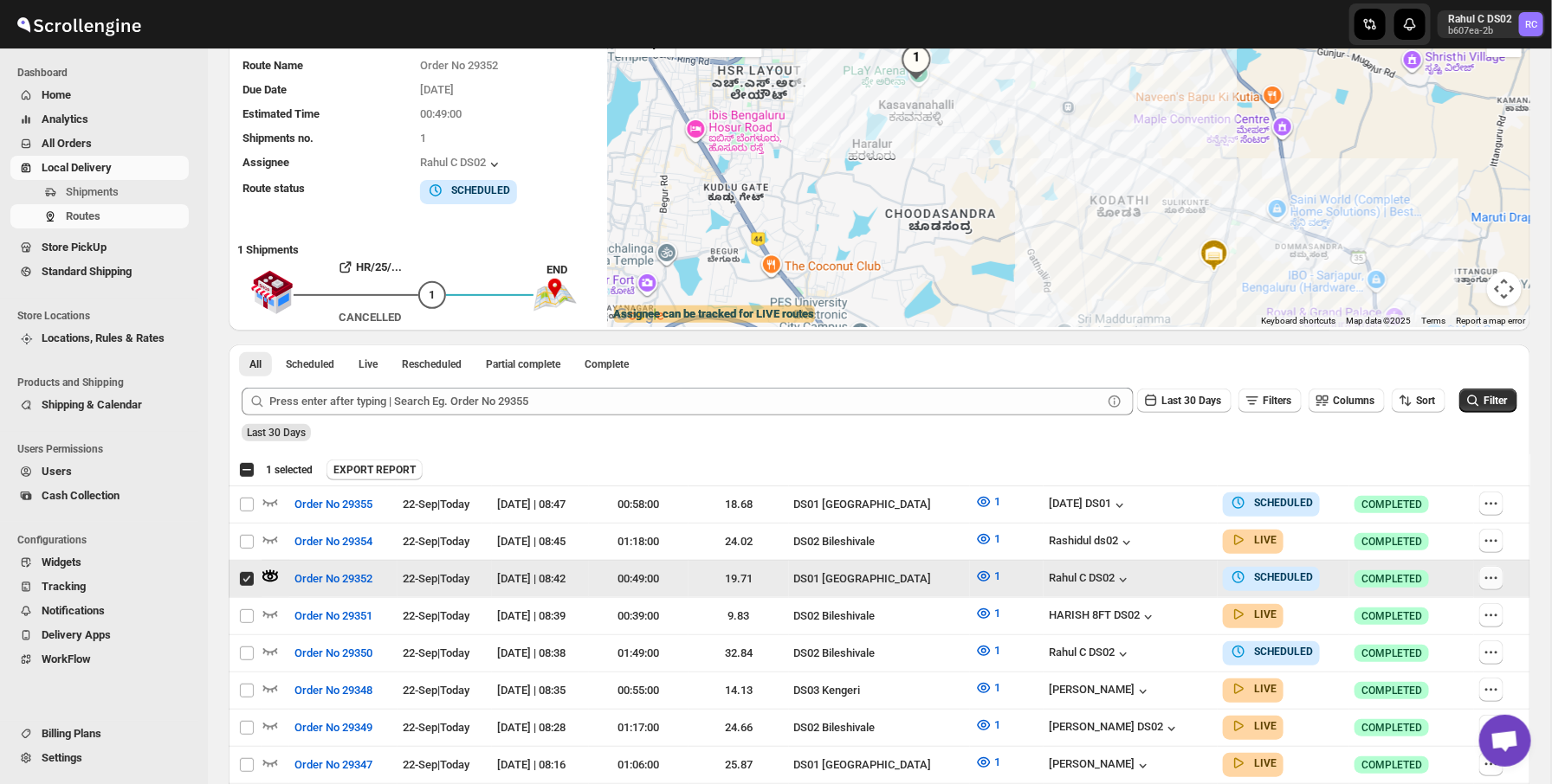
click at [1494, 576] on icon "button" at bounding box center [1491, 578] width 18 height 18
checkbox input "false"
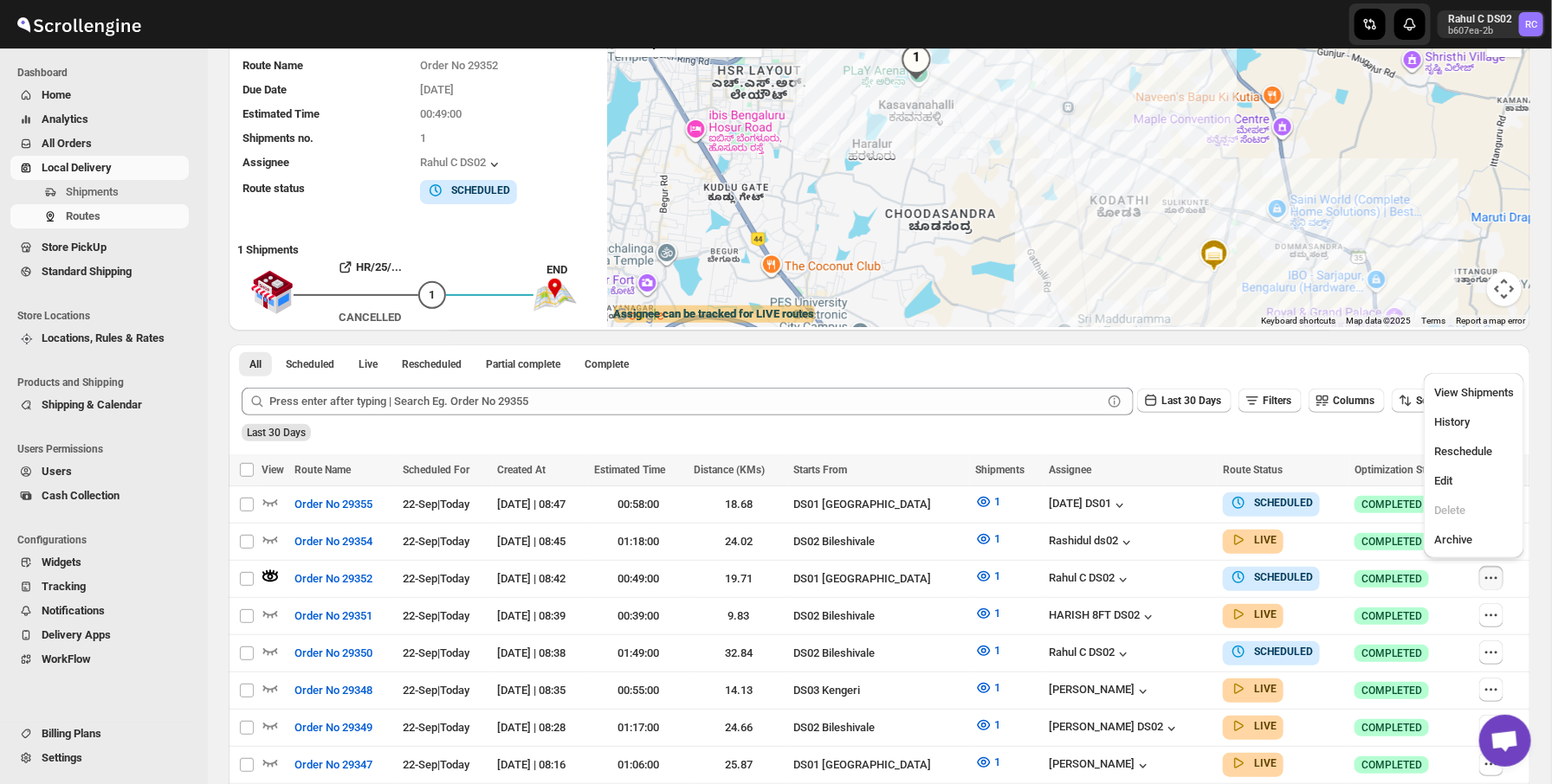
click at [941, 426] on div "Last 30 Days" at bounding box center [878, 427] width 1279 height 30
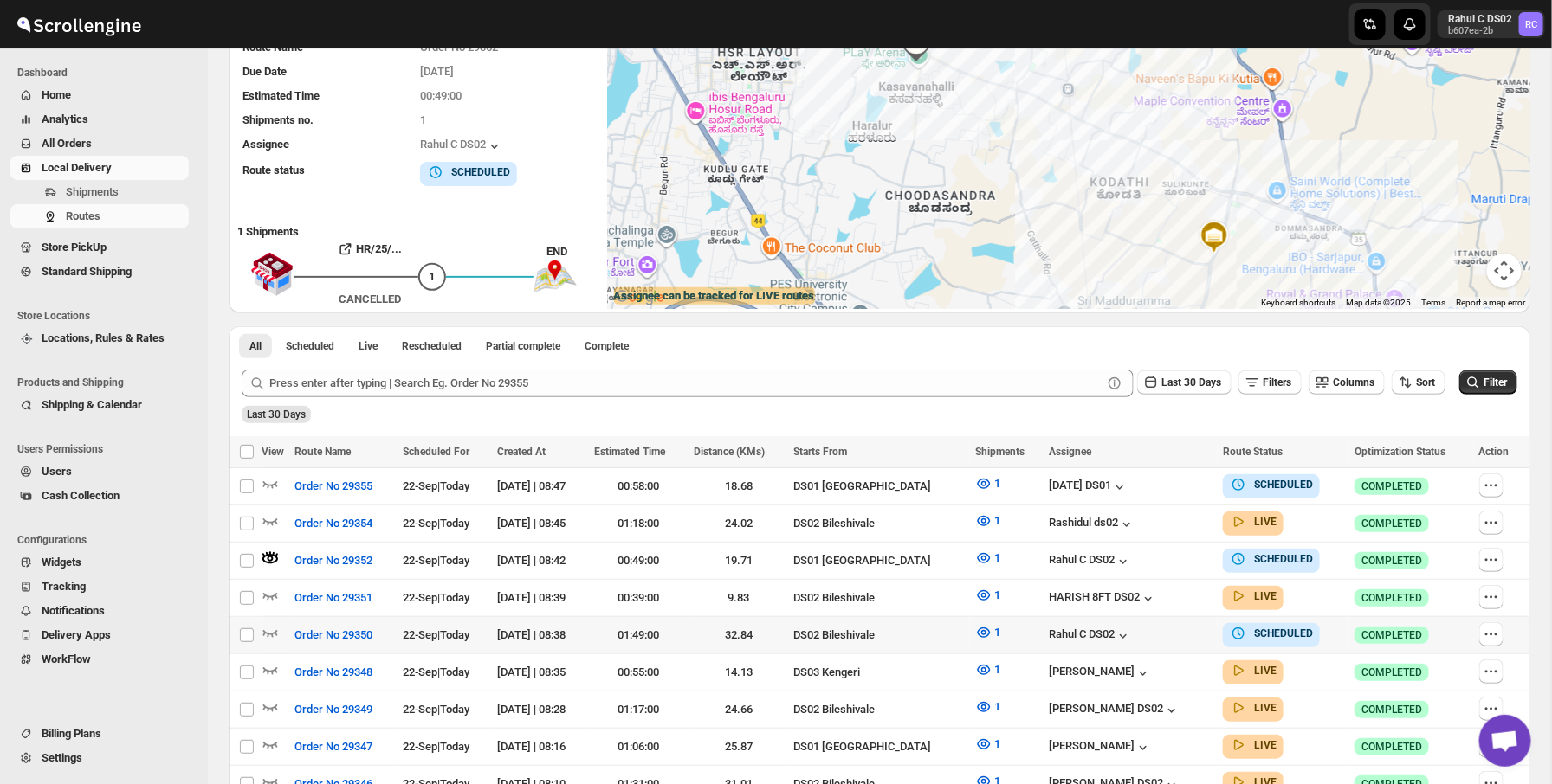
scroll to position [174, 0]
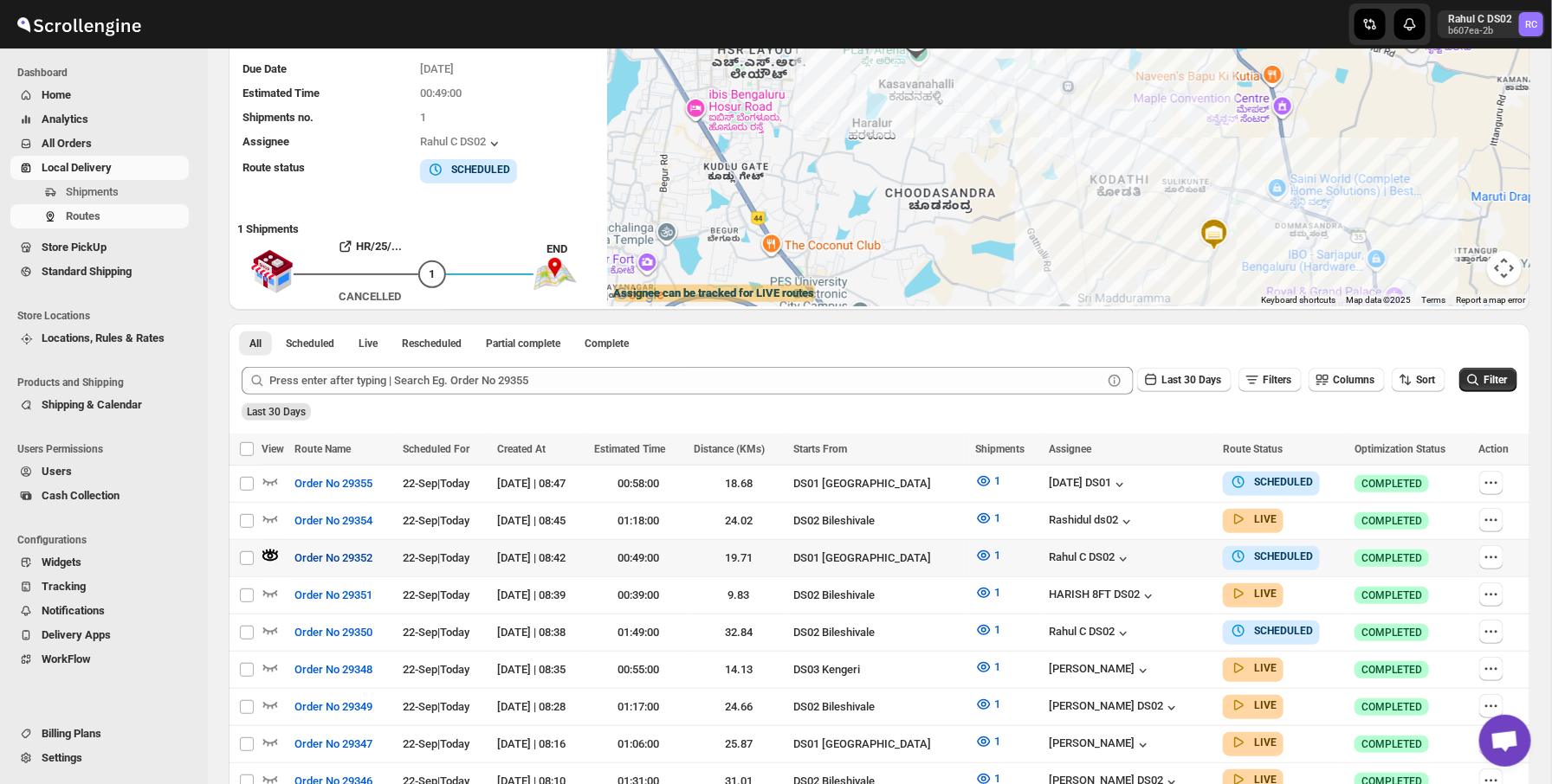
click at [304, 545] on button "Order No 29352" at bounding box center [333, 559] width 98 height 28
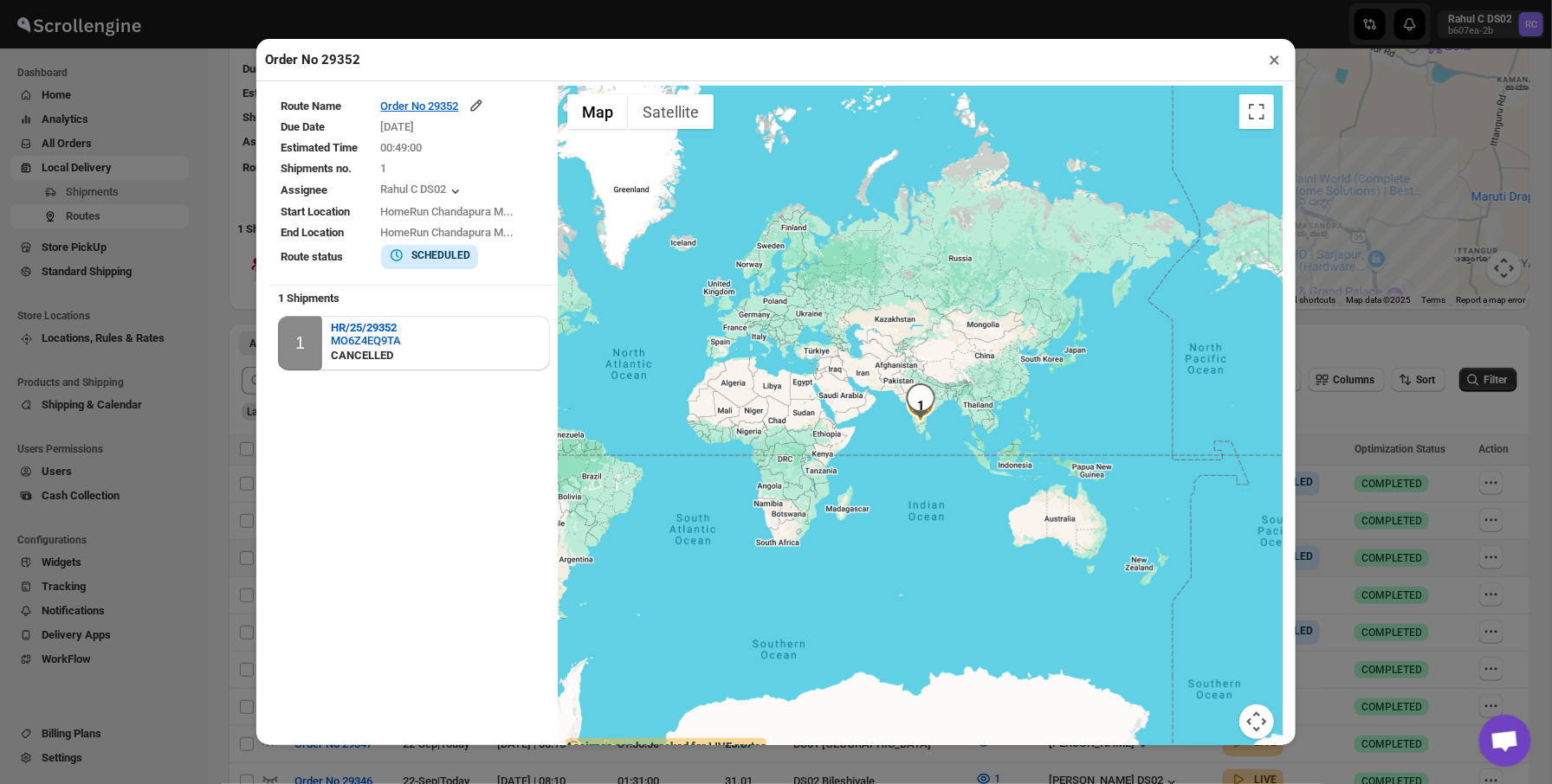
click at [162, 279] on div "Order No 29352 × Route Name Order No 29352 Due Date 22/09/2025 Estimated Time 0…" at bounding box center [776, 392] width 1552 height 784
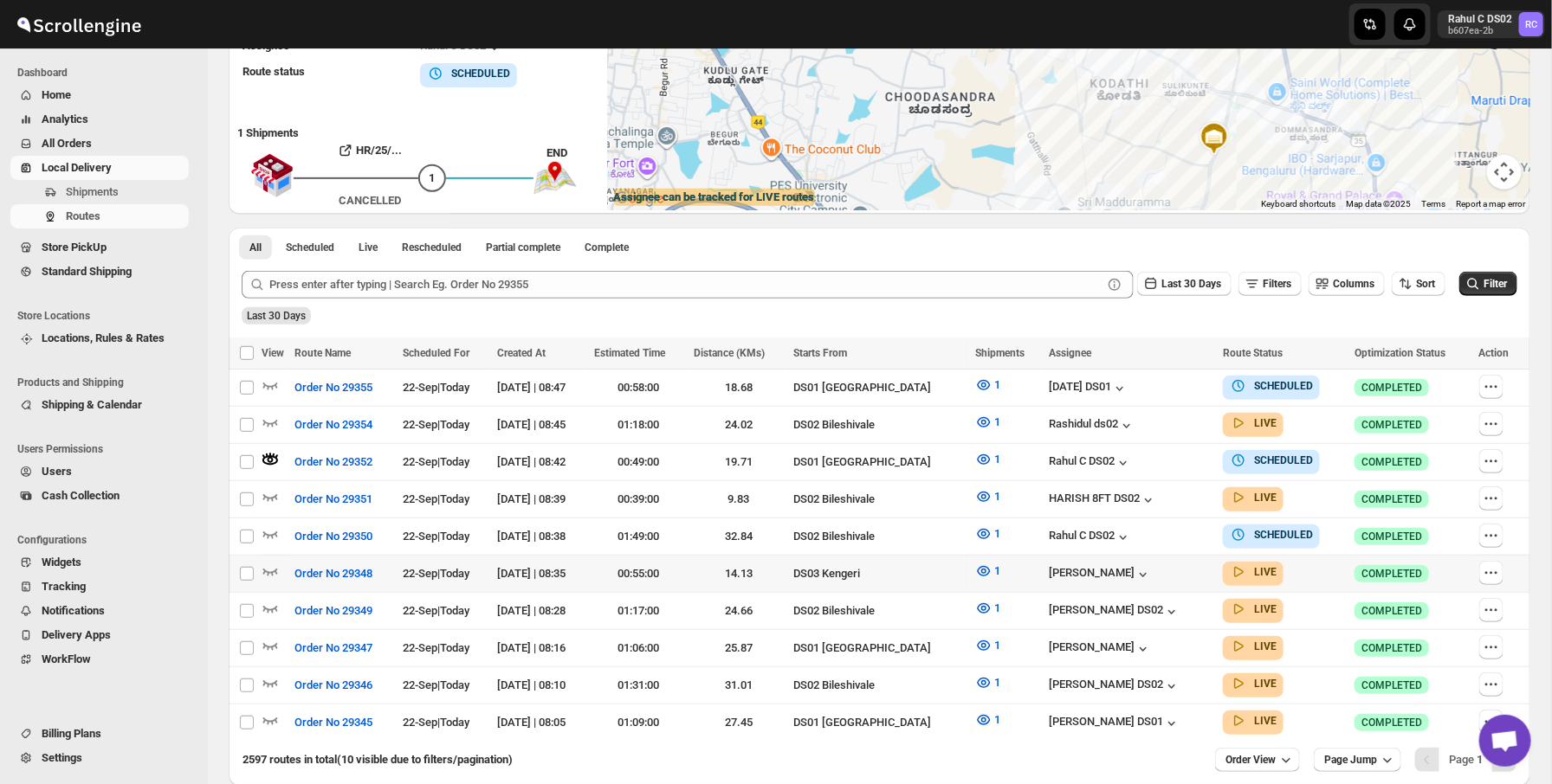
scroll to position [290, 0]
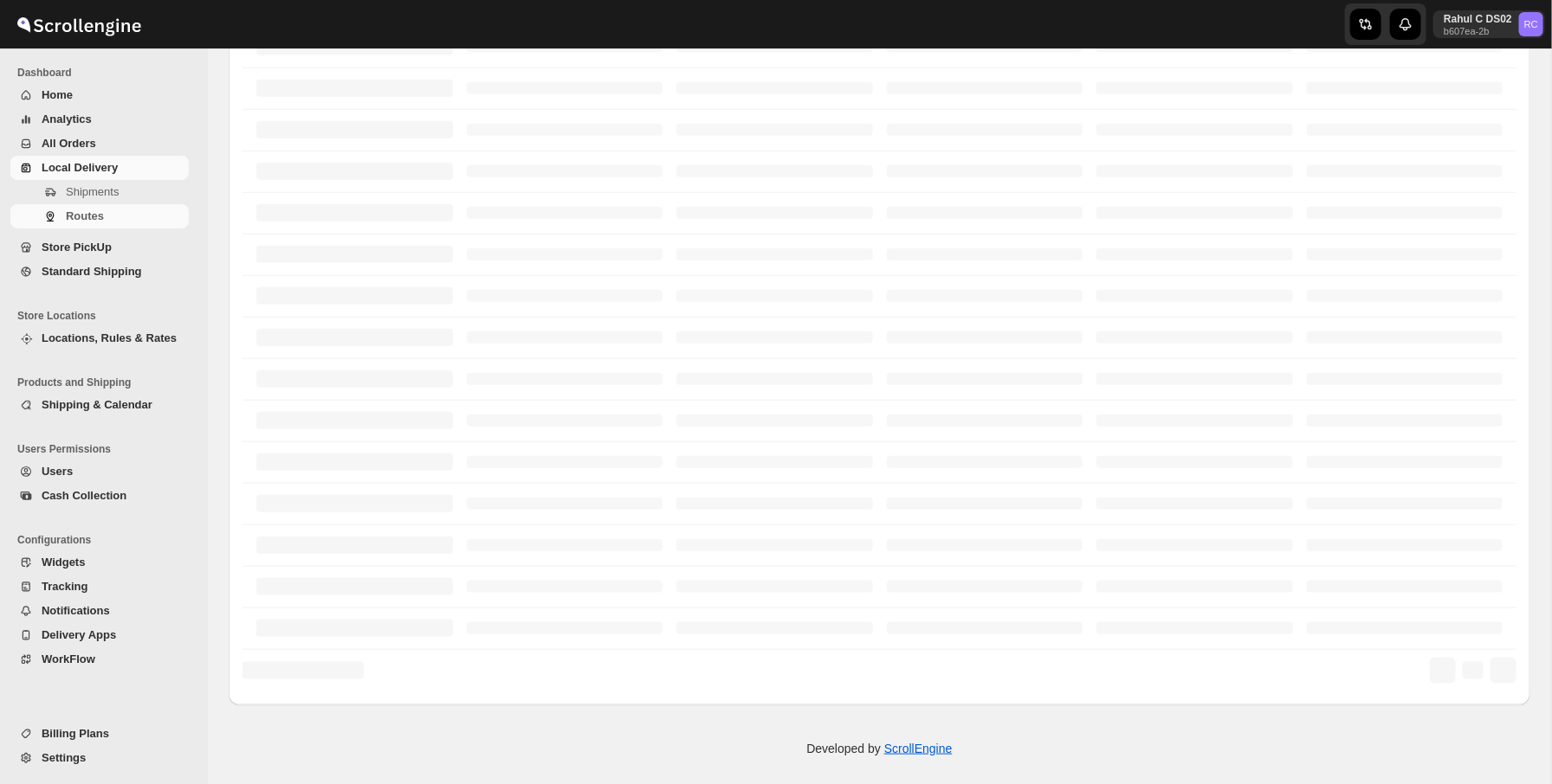
scroll to position [290, 0]
